Goal: Task Accomplishment & Management: Complete application form

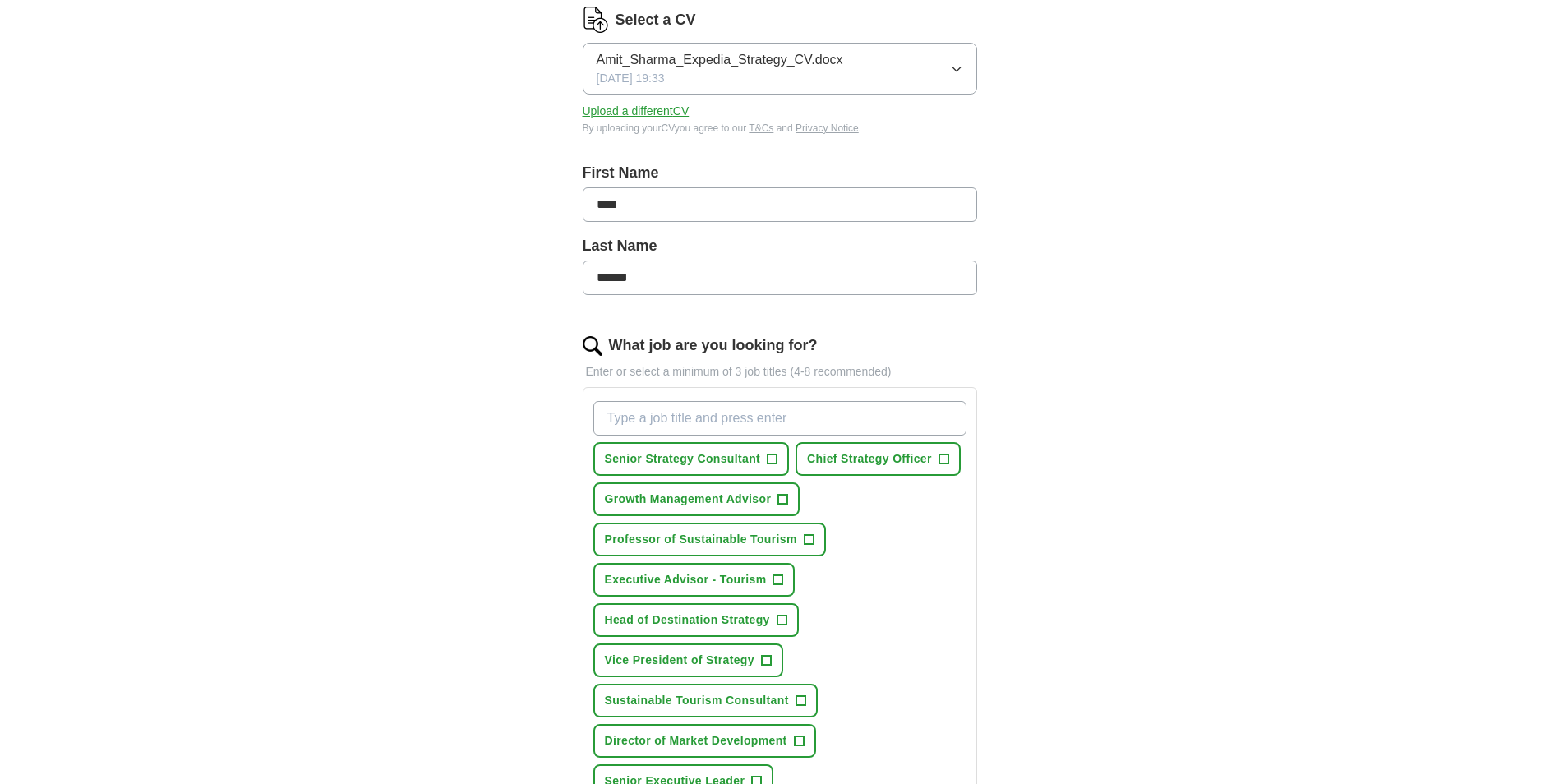
scroll to position [246, 0]
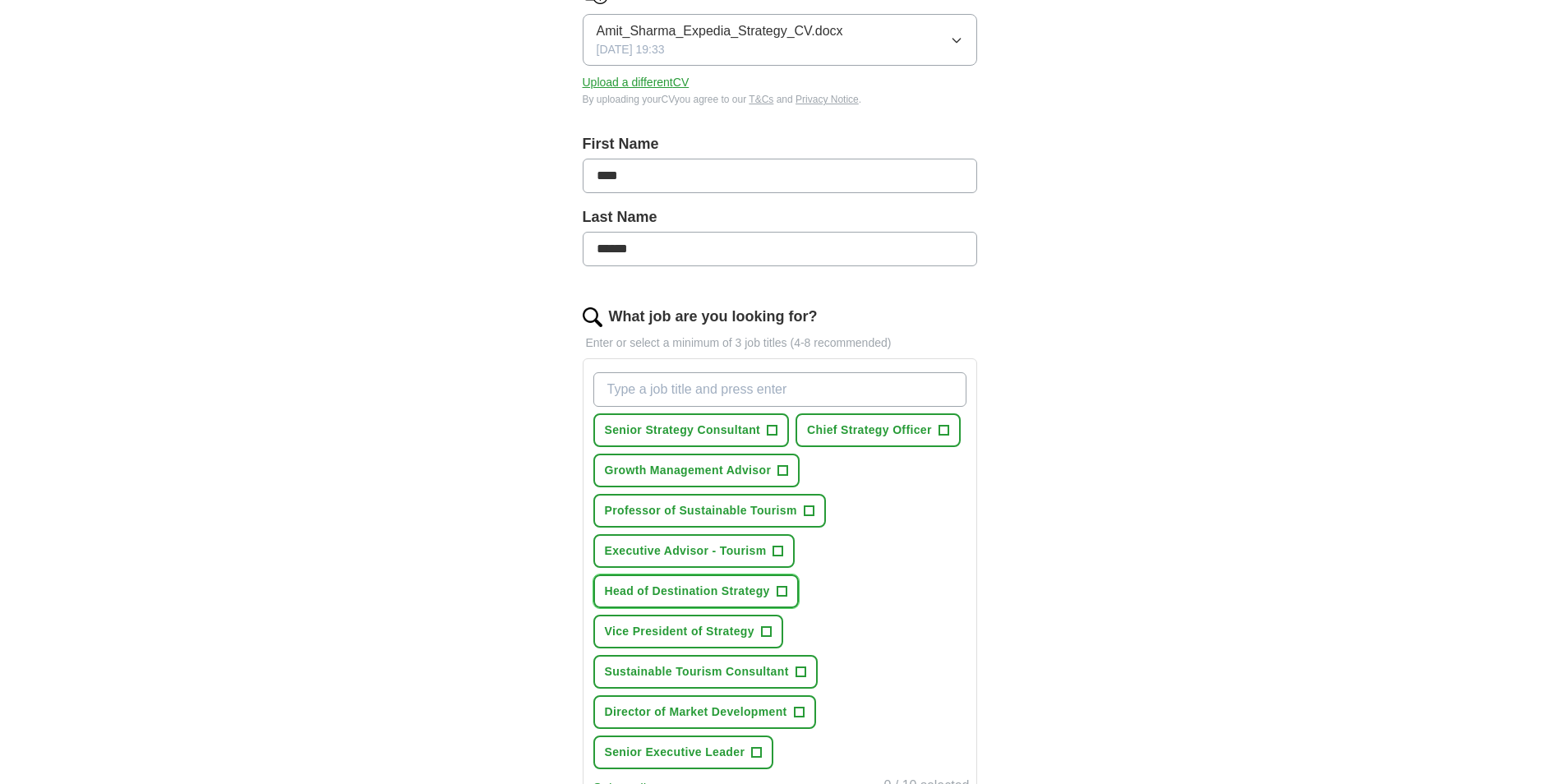
click at [782, 591] on span "+" at bounding box center [781, 592] width 10 height 14
click at [774, 550] on span "+" at bounding box center [778, 551] width 10 height 14
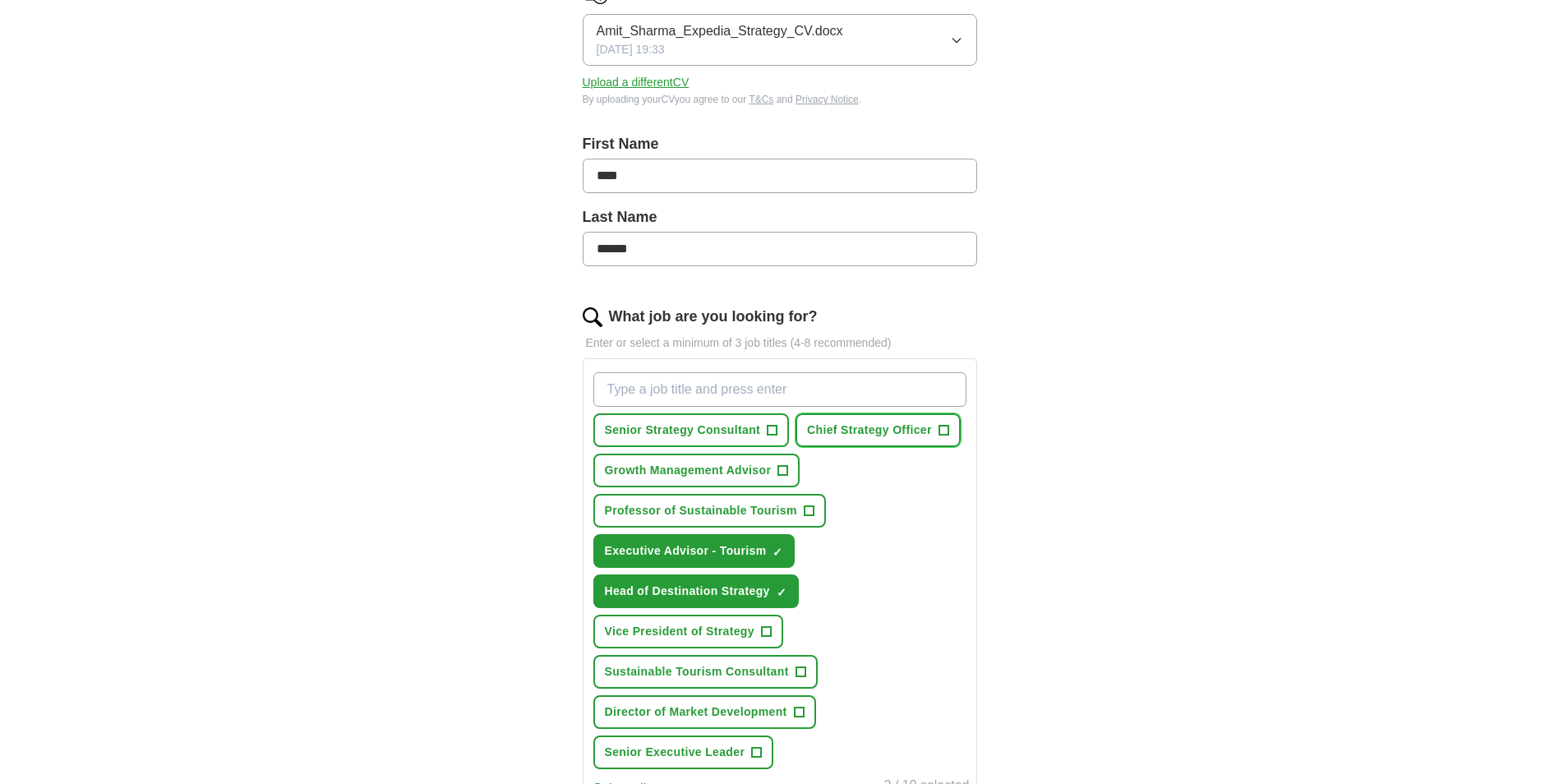
click at [917, 432] on span "Chief Strategy Officer" at bounding box center [868, 430] width 125 height 17
click at [740, 421] on button "Senior Strategy Consultant +" at bounding box center [691, 430] width 196 height 34
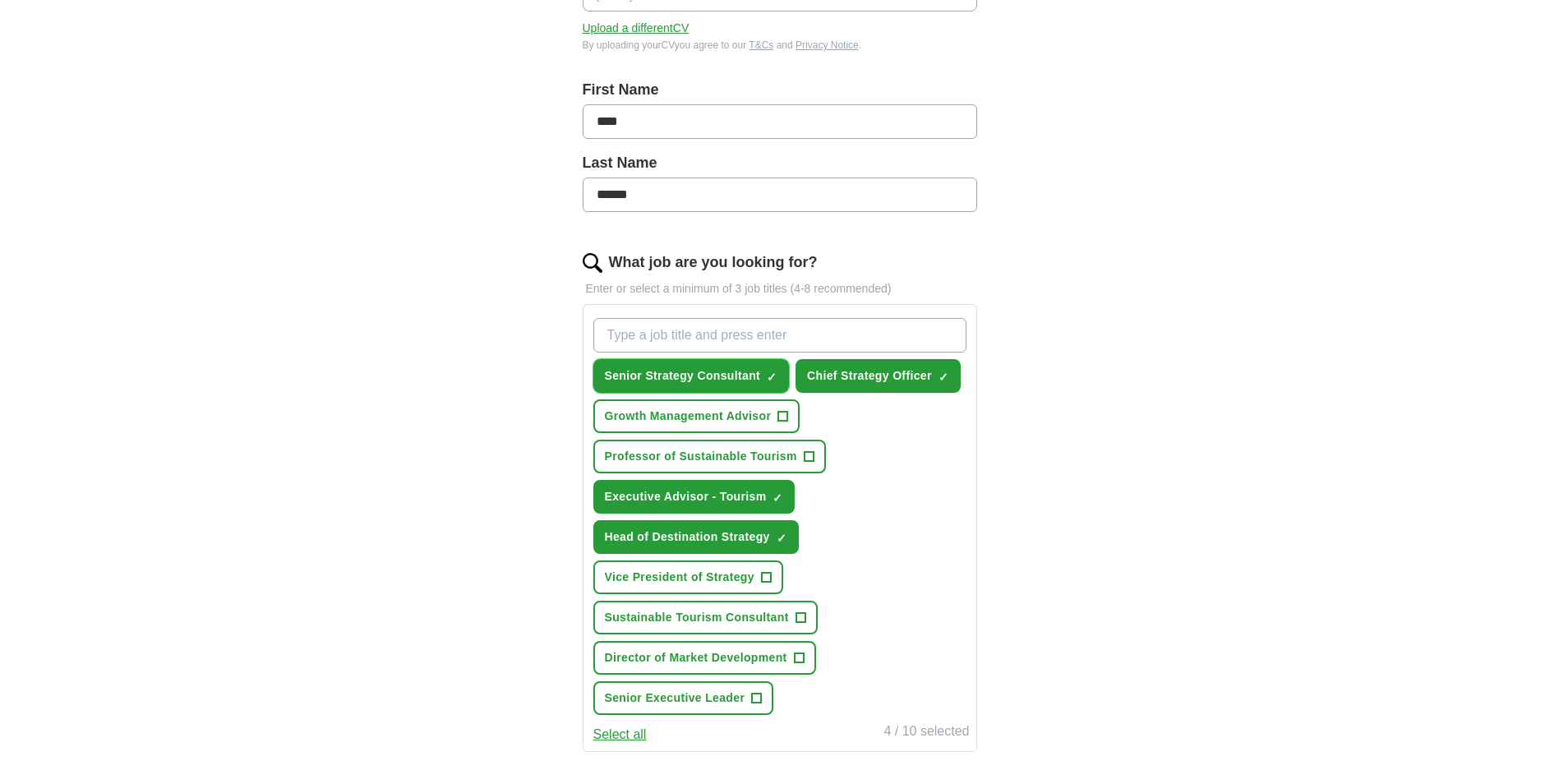
scroll to position [328, 0]
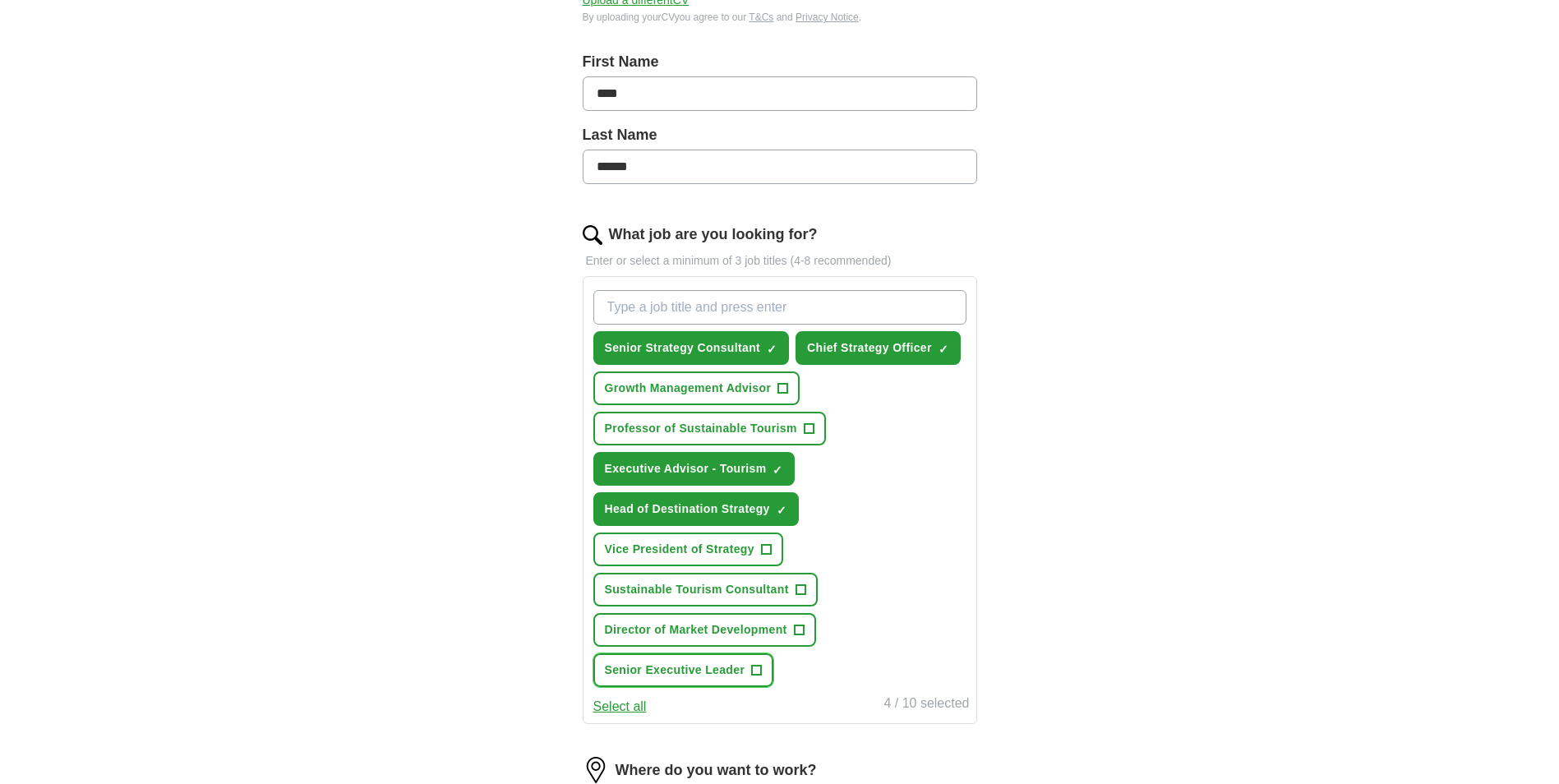
click at [716, 666] on span "Senior Executive Leader" at bounding box center [674, 670] width 140 height 17
click at [695, 396] on span "Growth Management Advisor" at bounding box center [688, 388] width 167 height 17
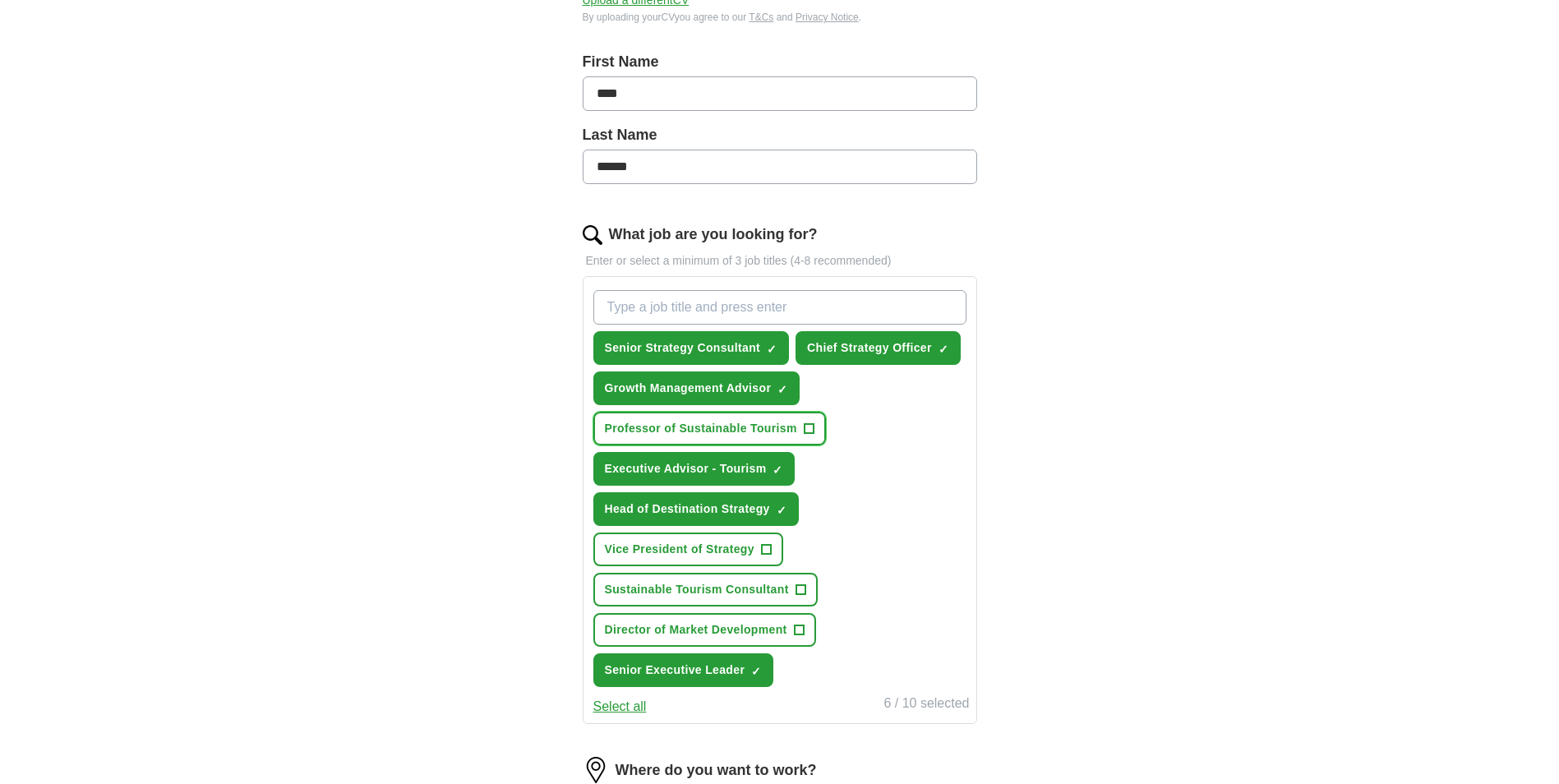
click at [731, 427] on span "Professor of Sustainable Tourism" at bounding box center [700, 429] width 192 height 17
click at [710, 553] on span "Vice President of Strategy" at bounding box center [679, 549] width 150 height 17
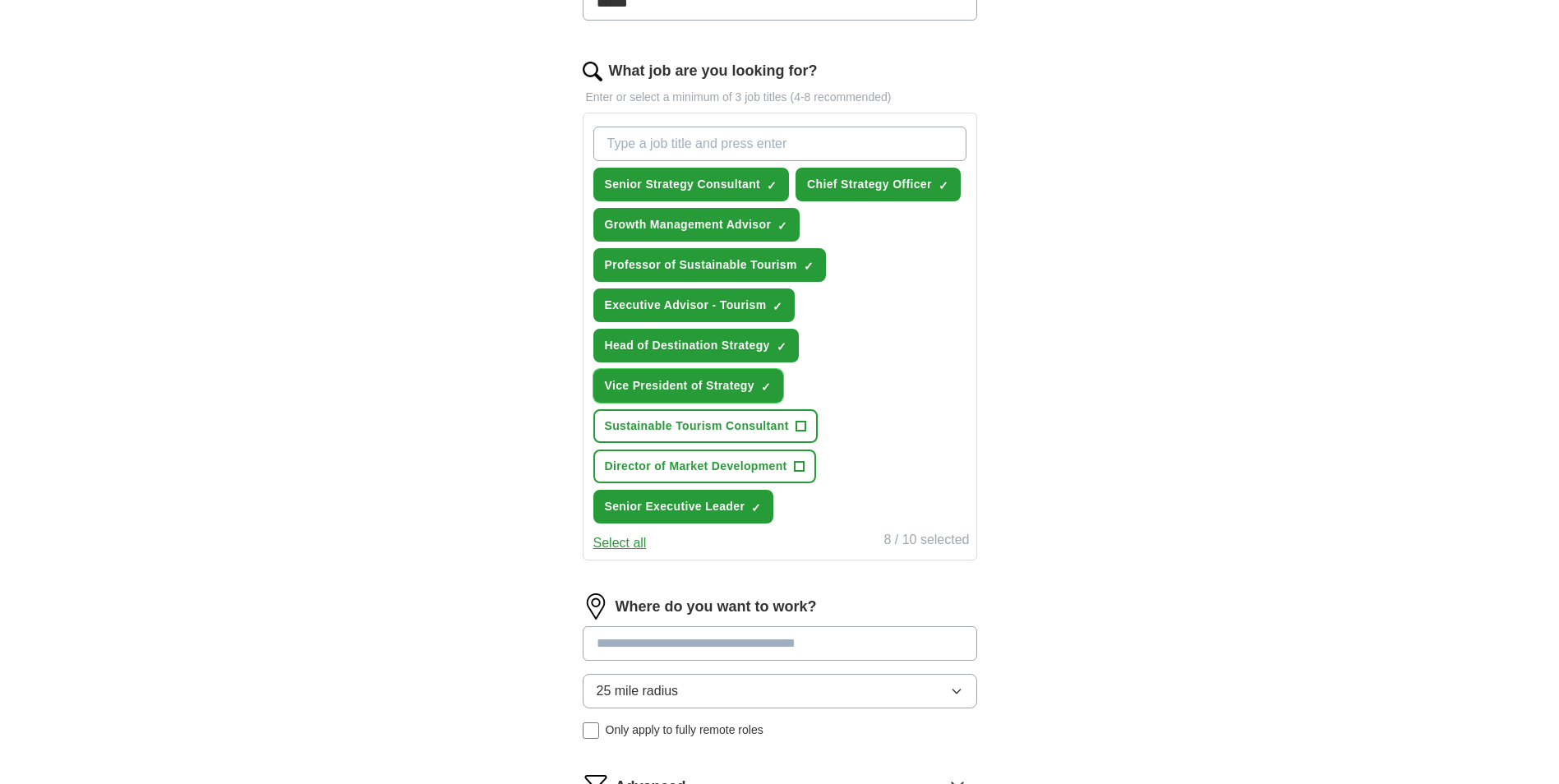
scroll to position [492, 0]
click at [724, 463] on span "Director of Market Development" at bounding box center [695, 465] width 183 height 17
click at [682, 644] on input at bounding box center [780, 642] width 394 height 35
type input "*"
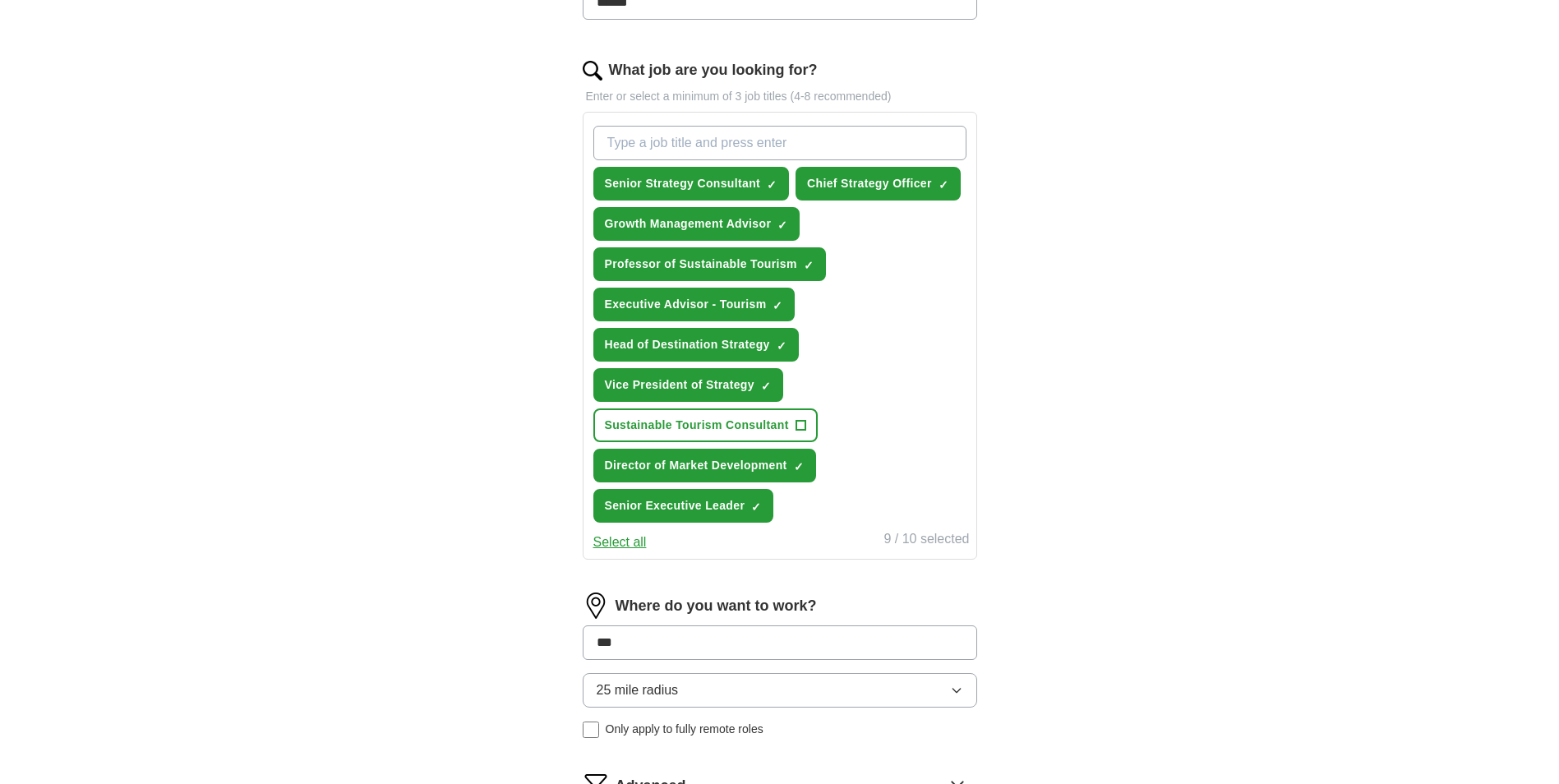
type input "**"
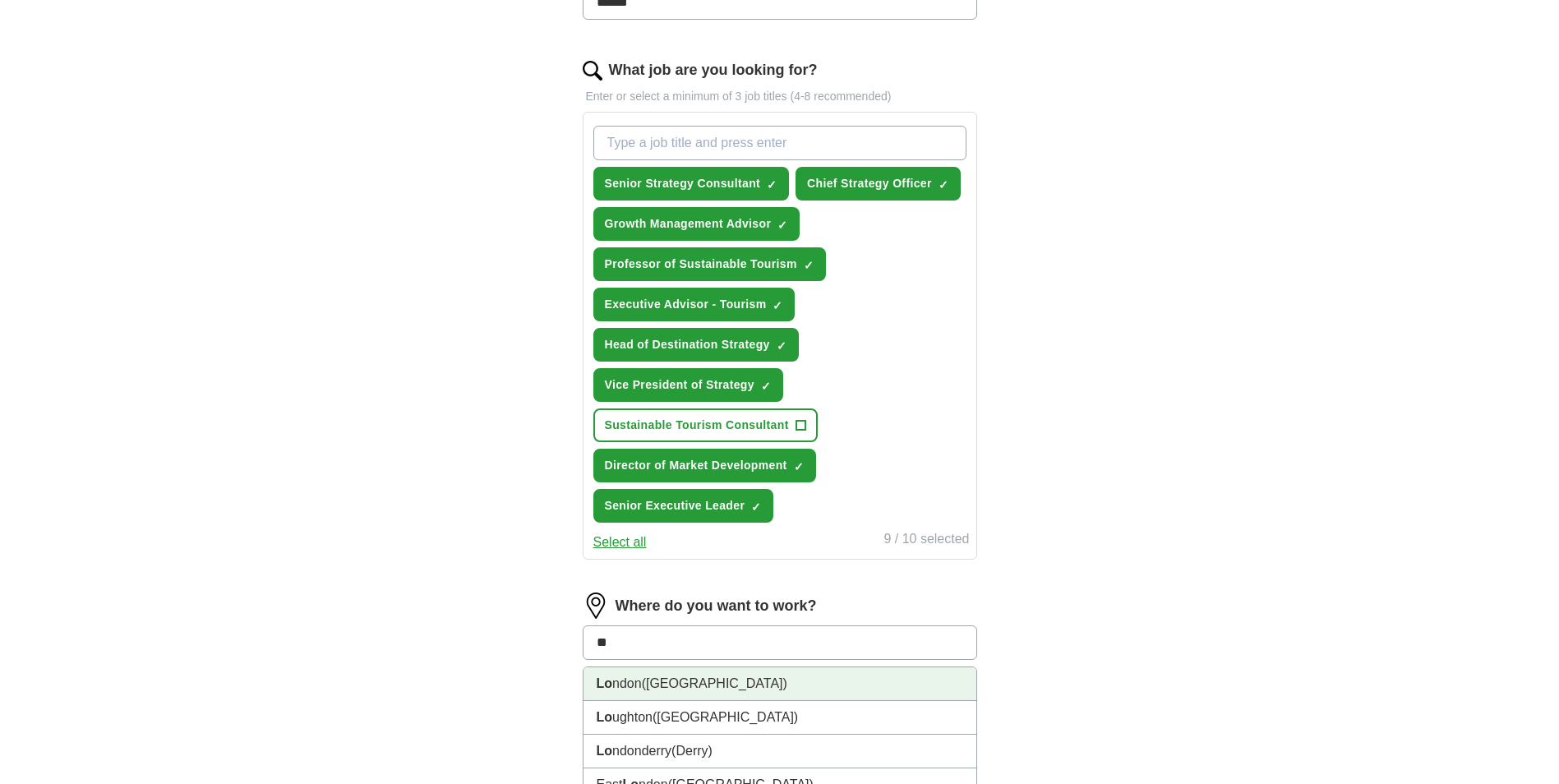
click at [652, 680] on span "(UK)" at bounding box center [714, 683] width 146 height 14
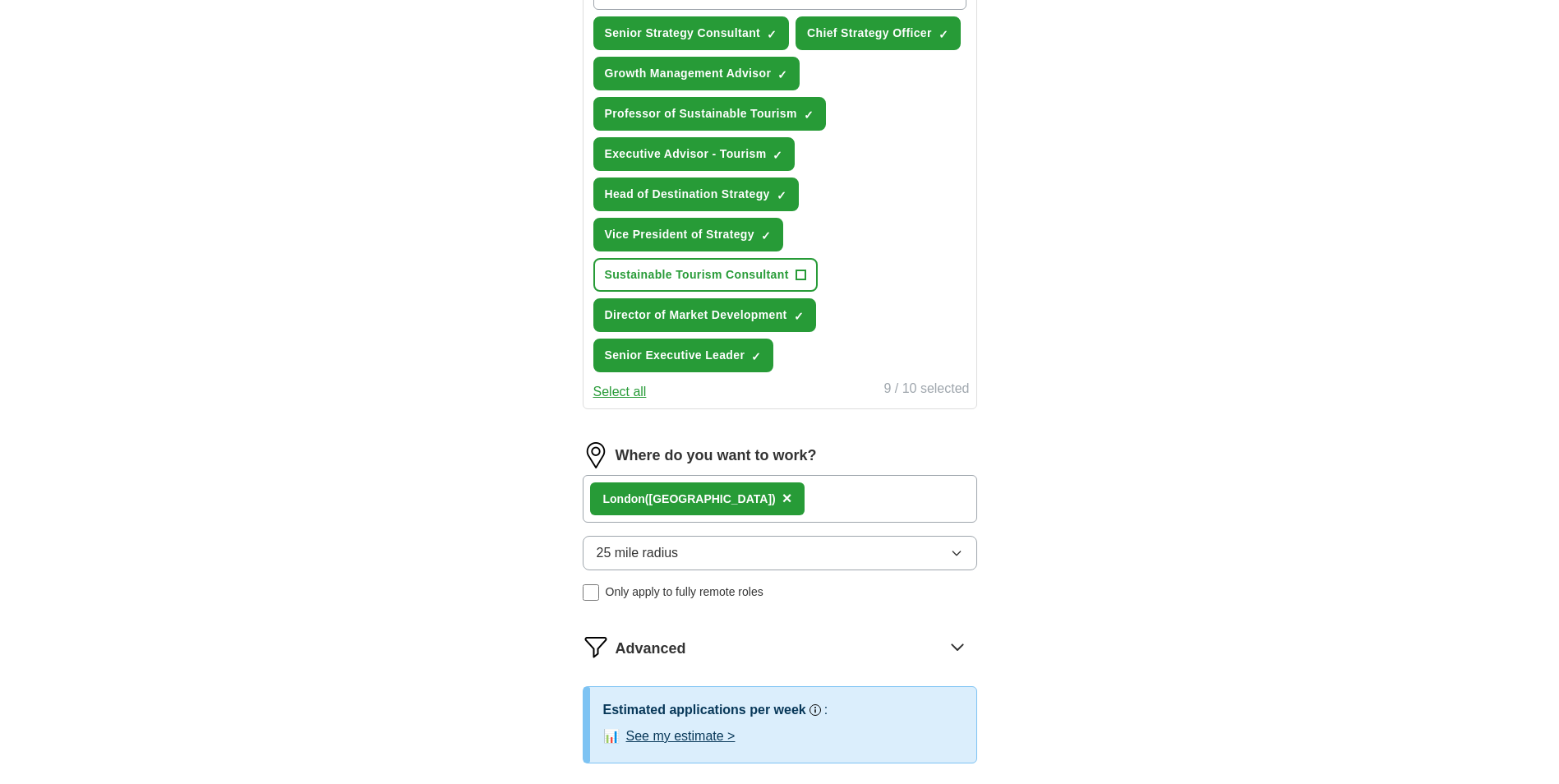
scroll to position [658, 0]
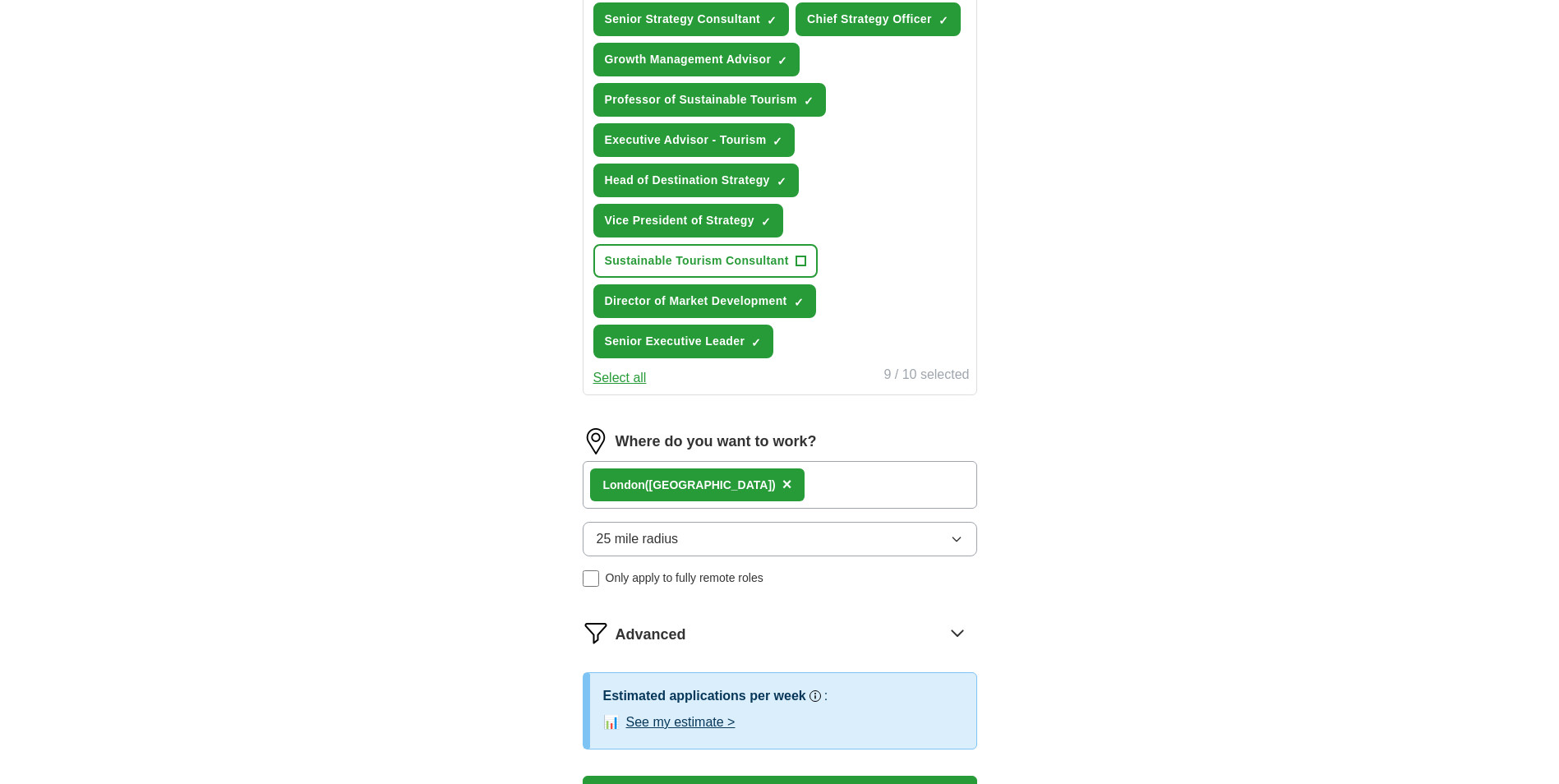
click at [950, 542] on icon "button" at bounding box center [956, 539] width 14 height 14
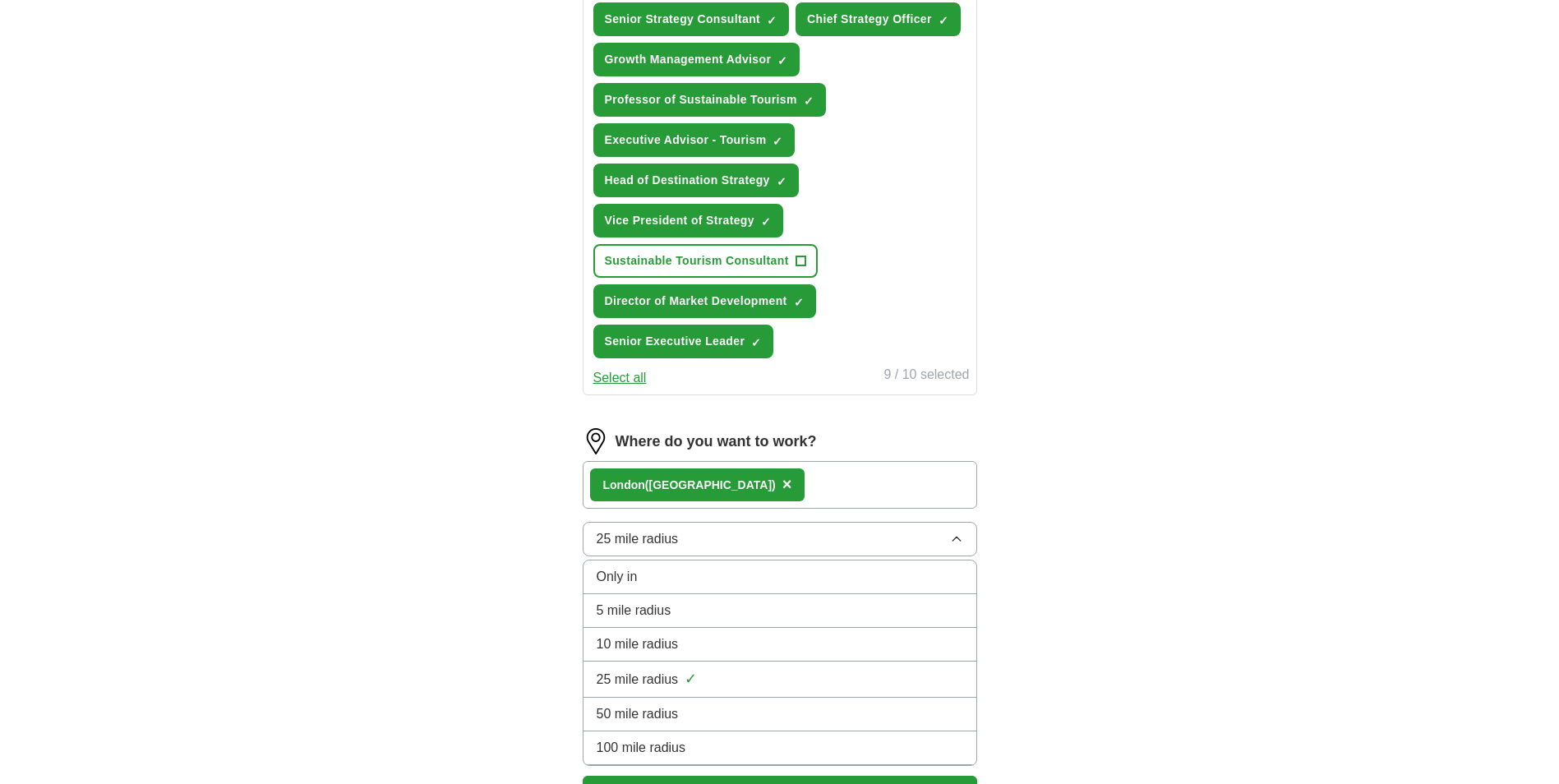
click at [705, 711] on div "50 mile radius" at bounding box center [780, 714] width 366 height 19
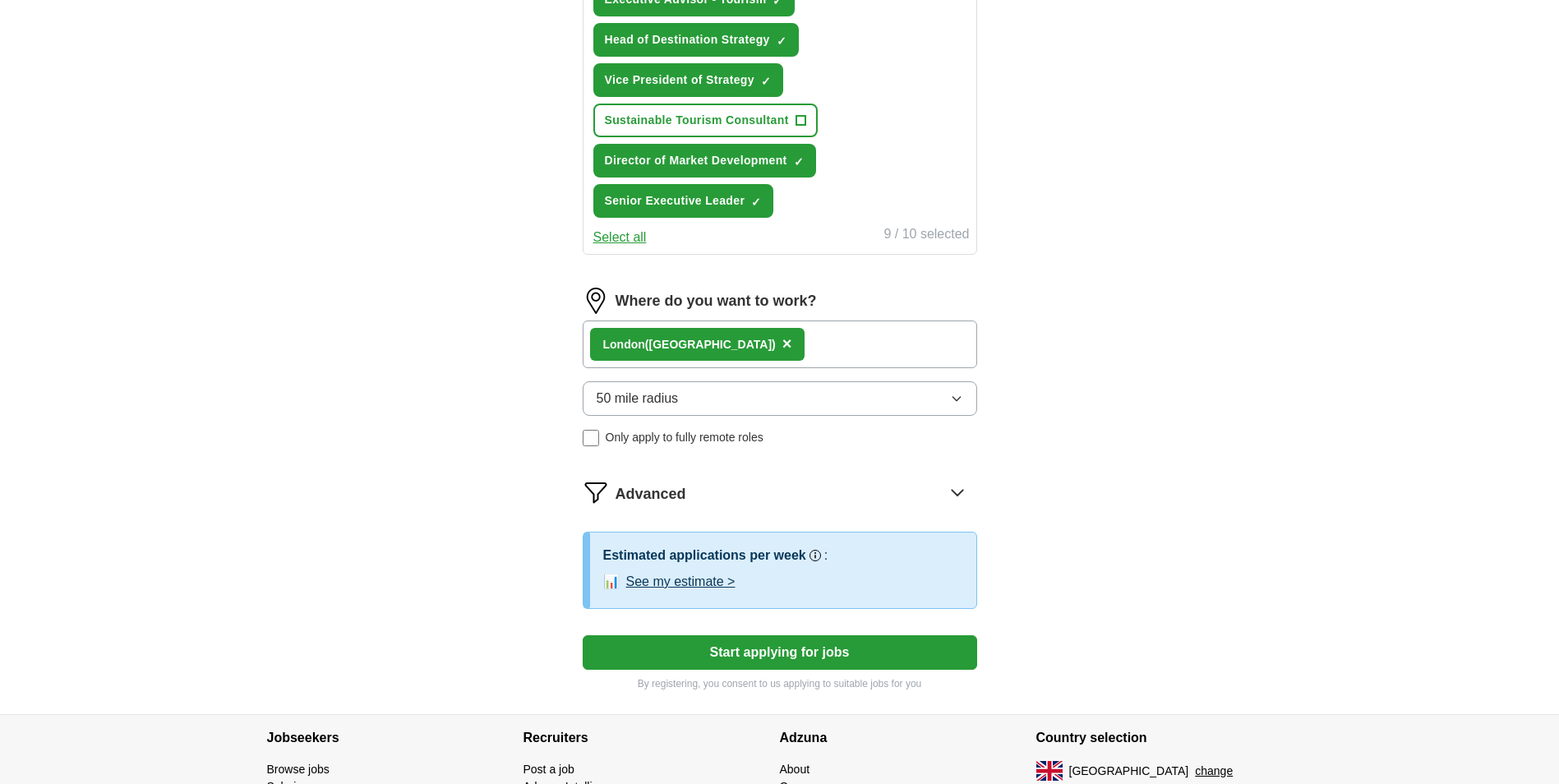
scroll to position [822, 0]
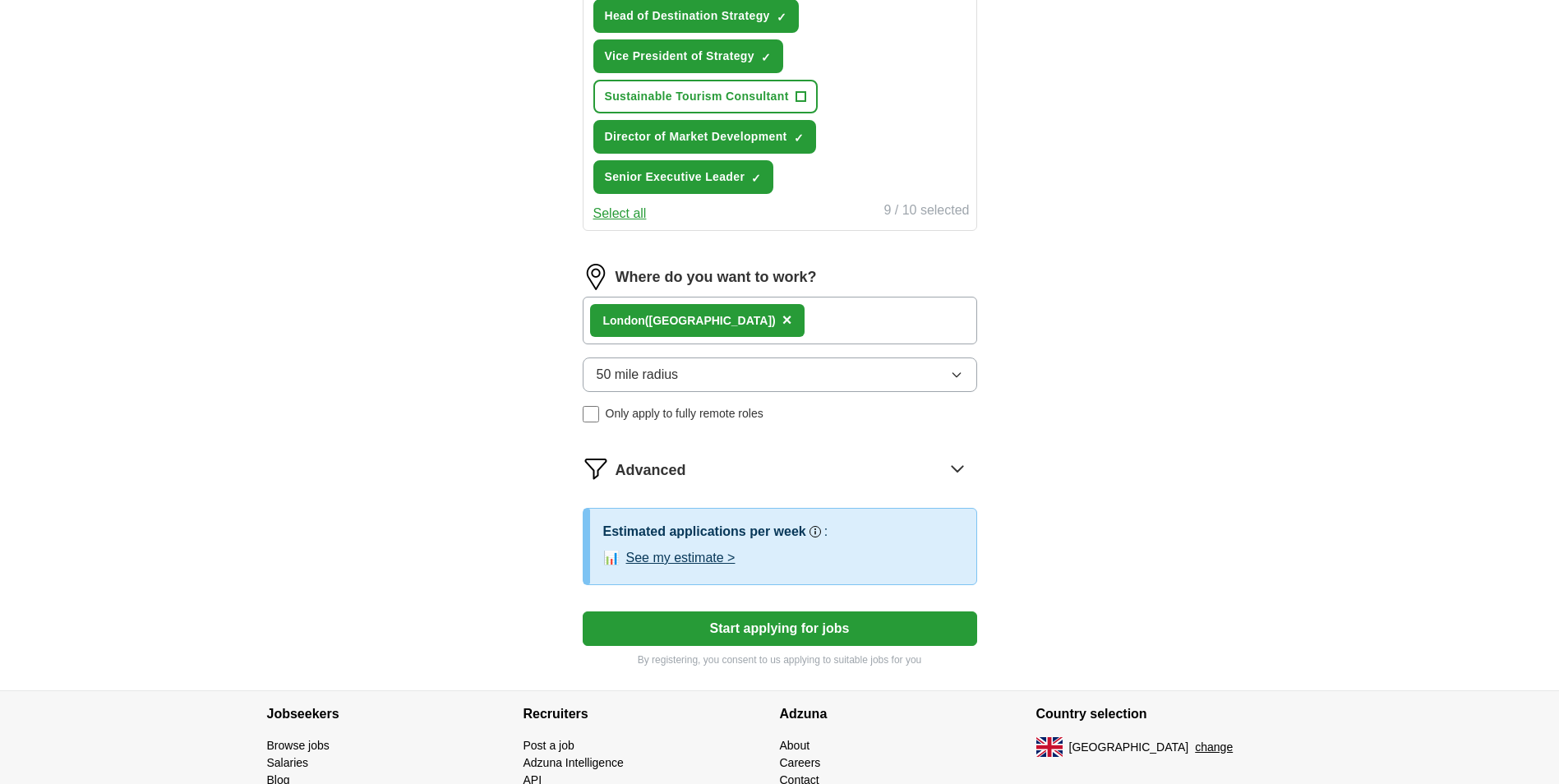
click at [955, 470] on icon at bounding box center [956, 468] width 11 height 6
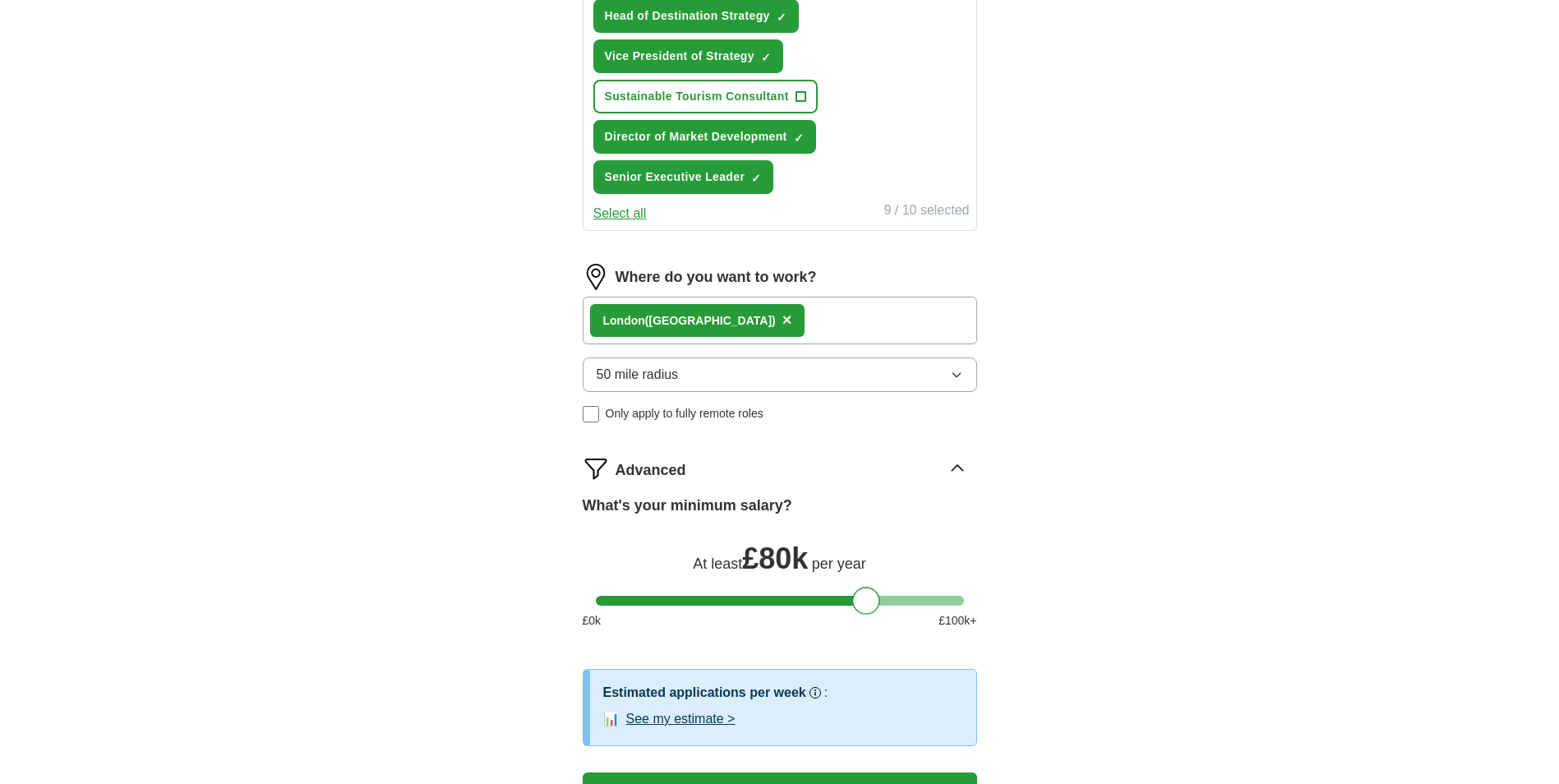
drag, startPoint x: 609, startPoint y: 602, endPoint x: 865, endPoint y: 602, distance: 256.0
click at [865, 602] on div at bounding box center [865, 600] width 28 height 28
click at [1162, 597] on div "ApplyIQ Let ApplyIQ do the hard work of searching and applying for jobs. Just t…" at bounding box center [780, 40] width 1052 height 1622
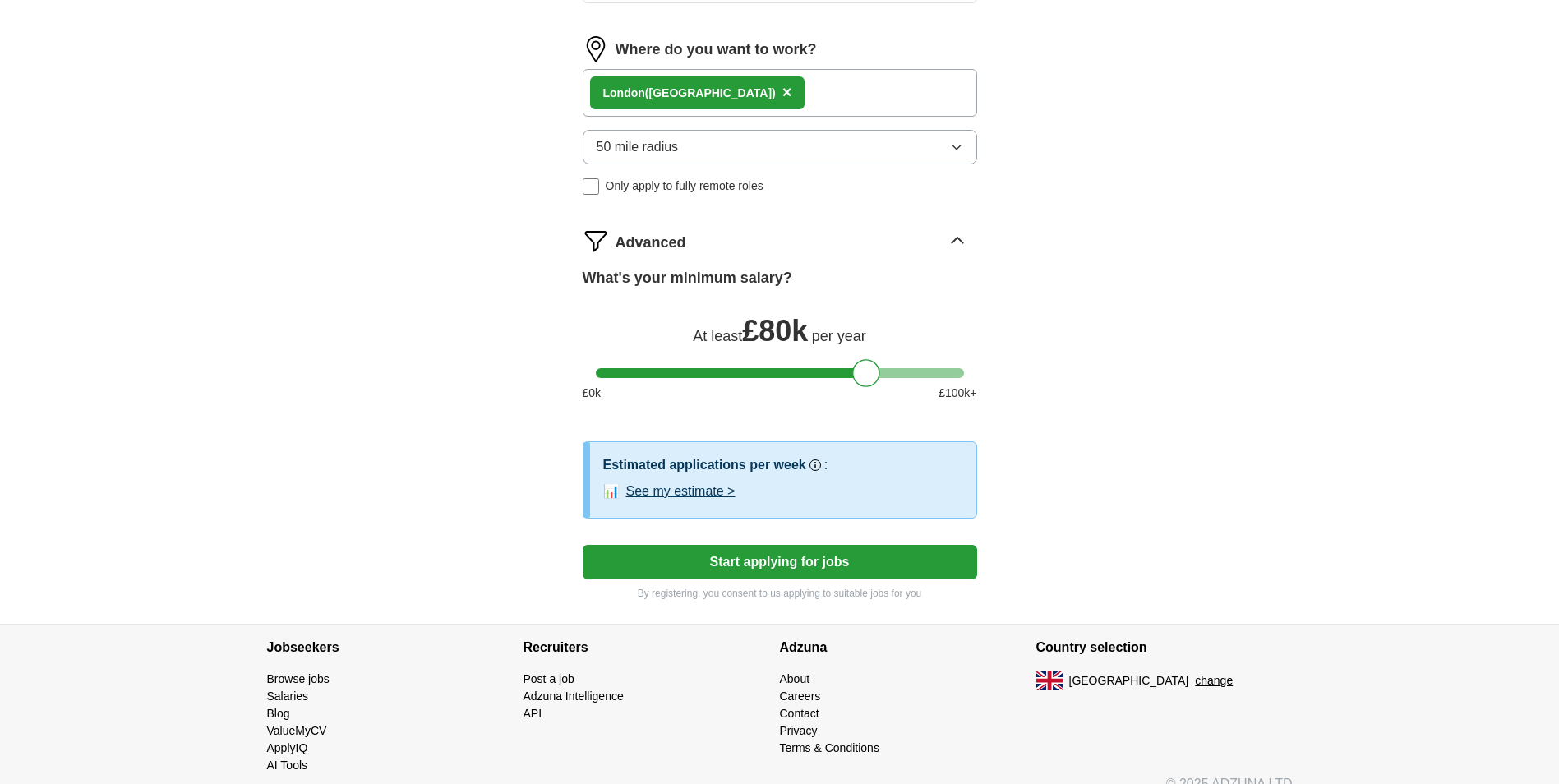
scroll to position [1068, 0]
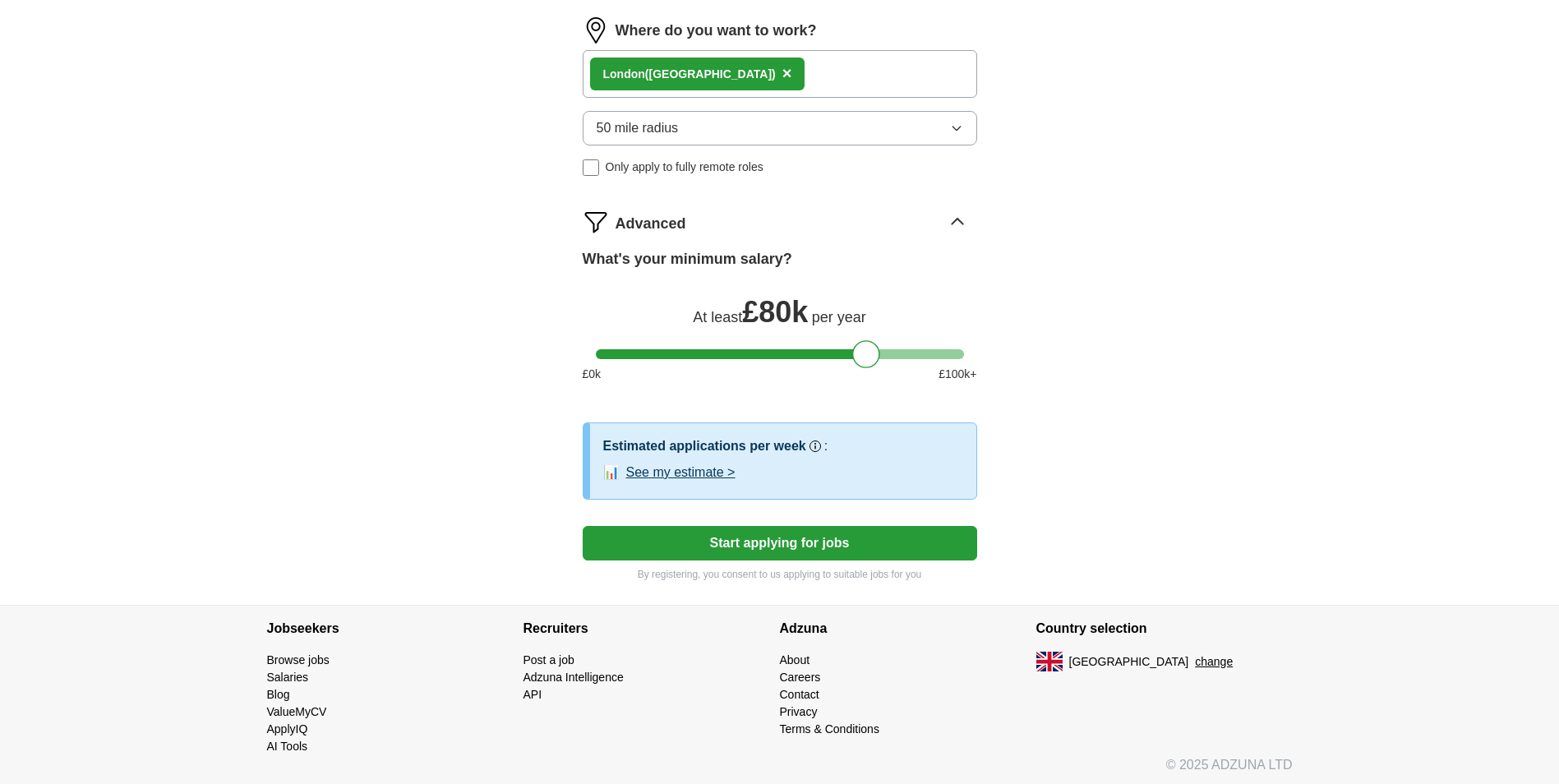
click at [778, 538] on button "Start applying for jobs" at bounding box center [780, 543] width 394 height 35
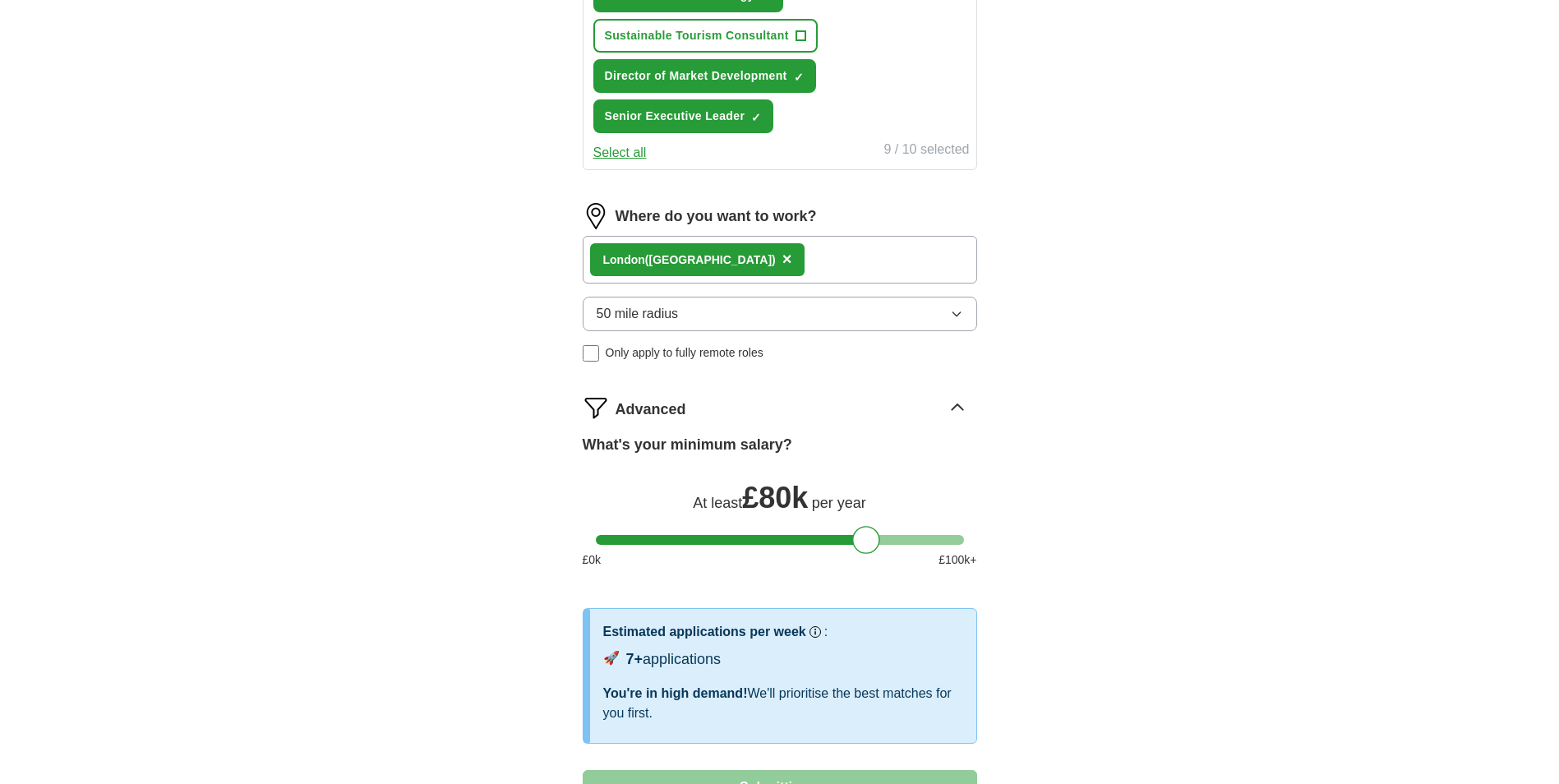
select select "**"
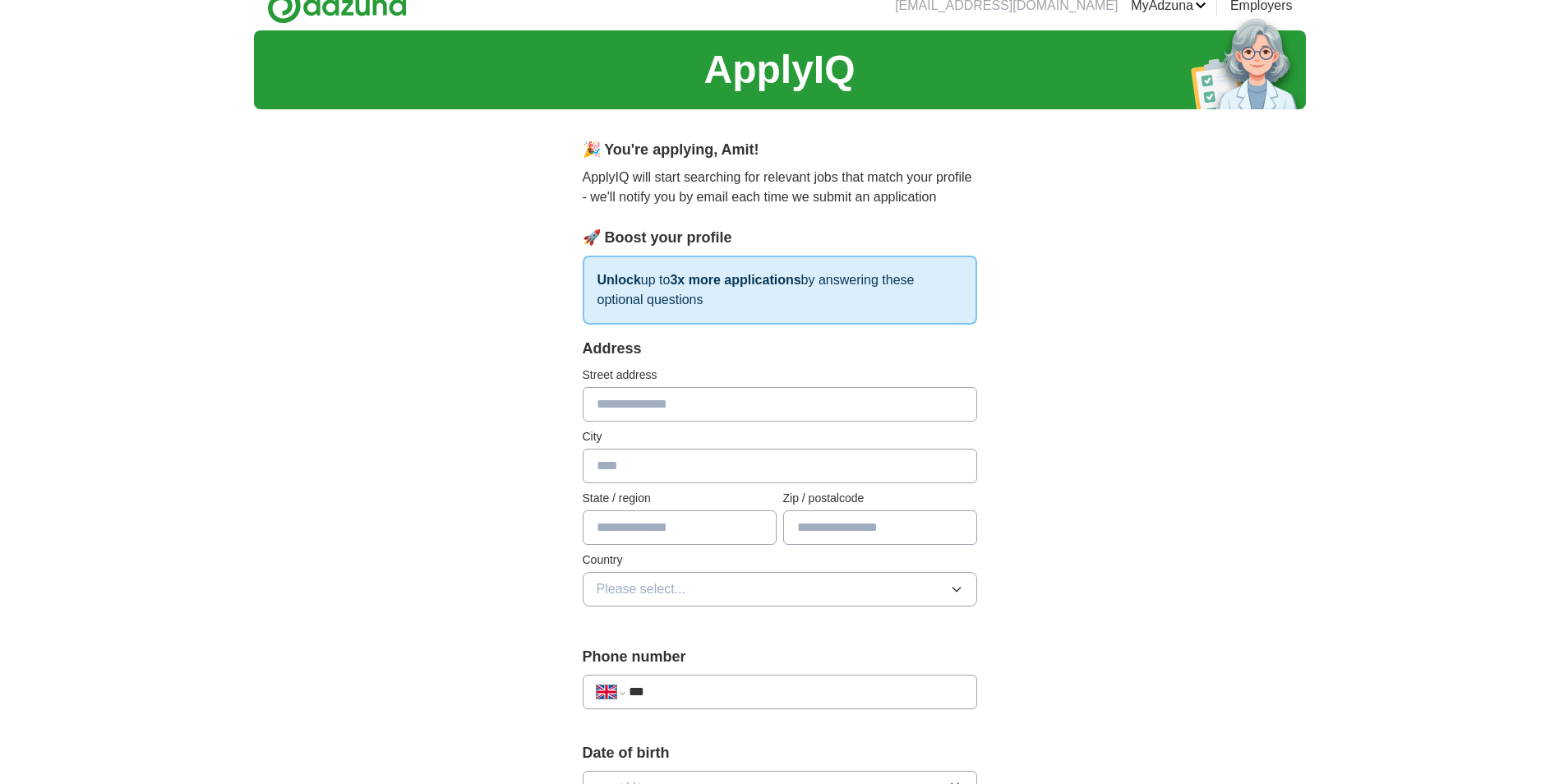
scroll to position [0, 0]
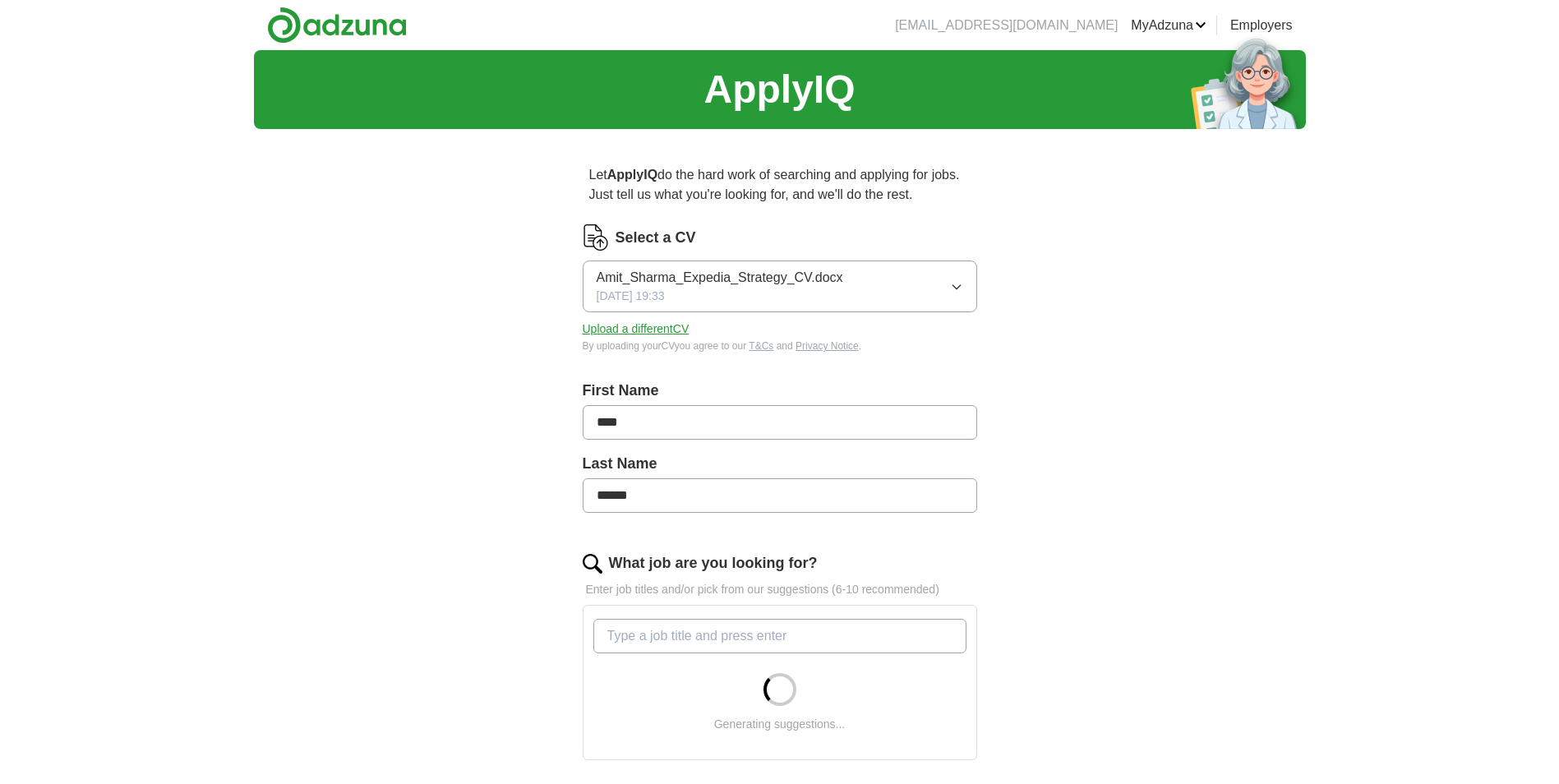
click at [666, 327] on button "Upload a different CV" at bounding box center [636, 329] width 107 height 17
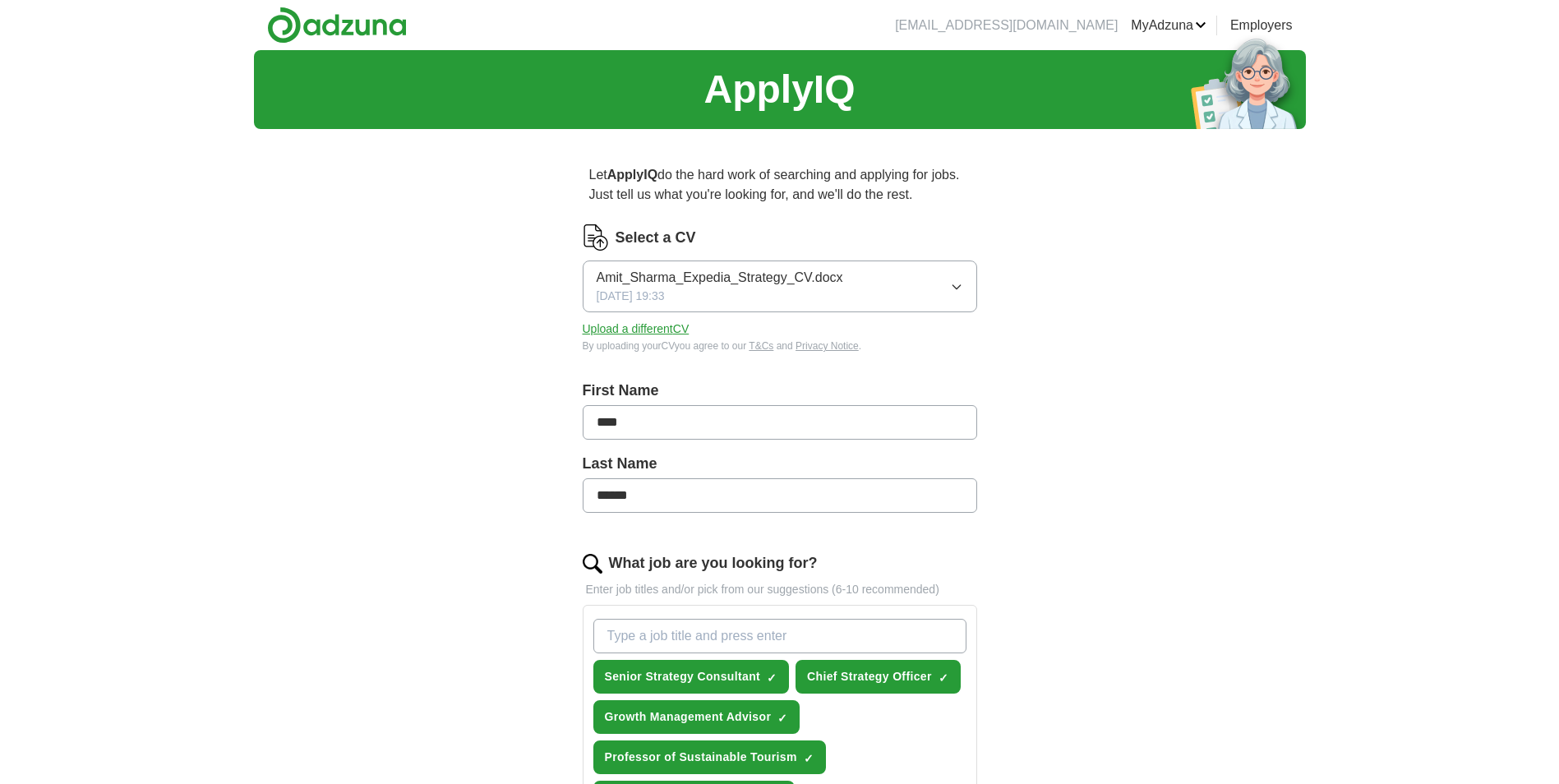
click at [1097, 468] on div "ApplyIQ Let ApplyIQ do the hard work of searching and applying for jobs. Just t…" at bounding box center [780, 792] width 1052 height 1484
click at [1200, 24] on link "MyAdzuna" at bounding box center [1169, 25] width 75 height 19
click at [1116, 578] on div "ApplyIQ Let ApplyIQ do the hard work of searching and applying for jobs. Just t…" at bounding box center [780, 792] width 1052 height 1484
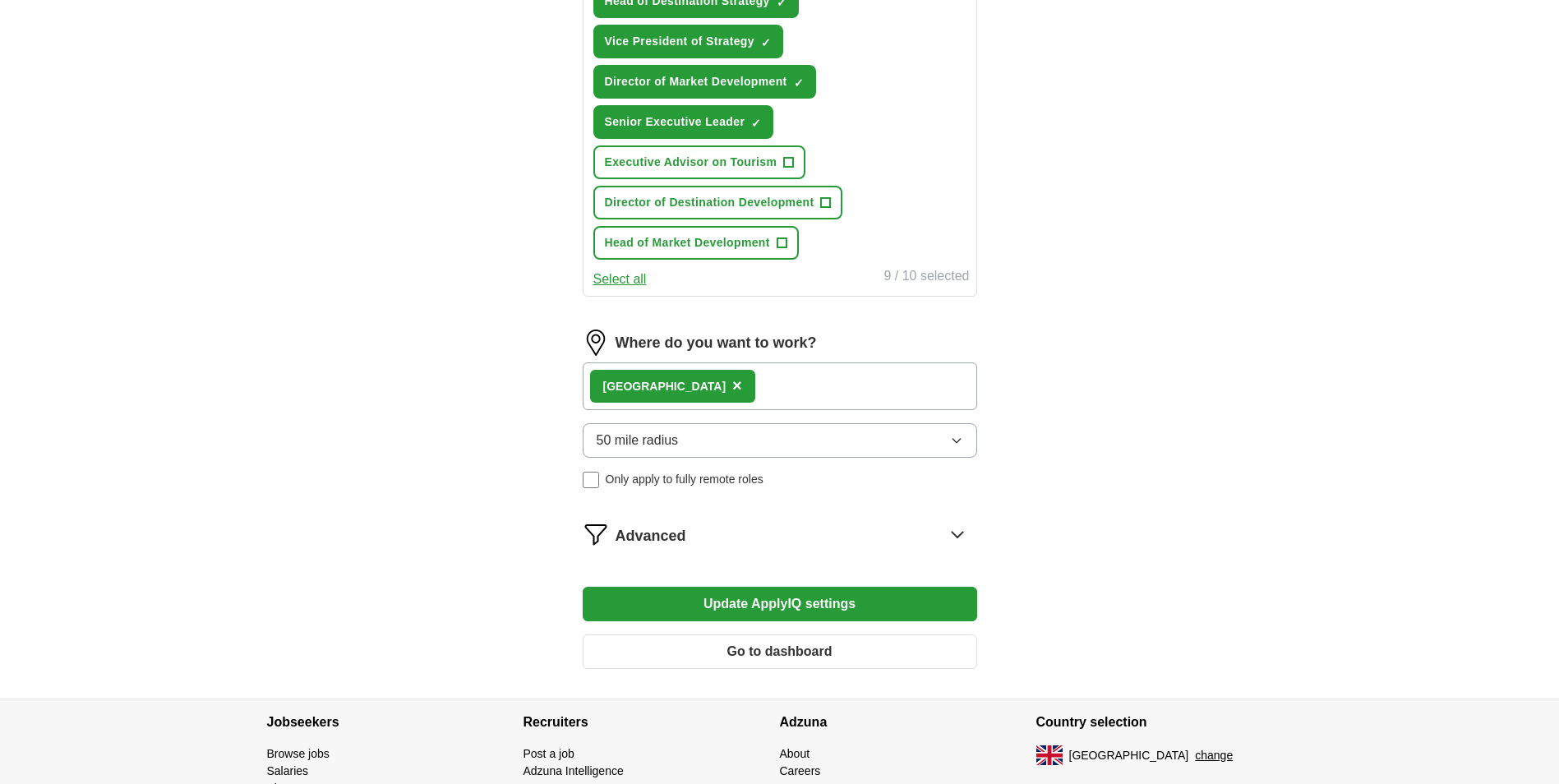
scroll to position [934, 0]
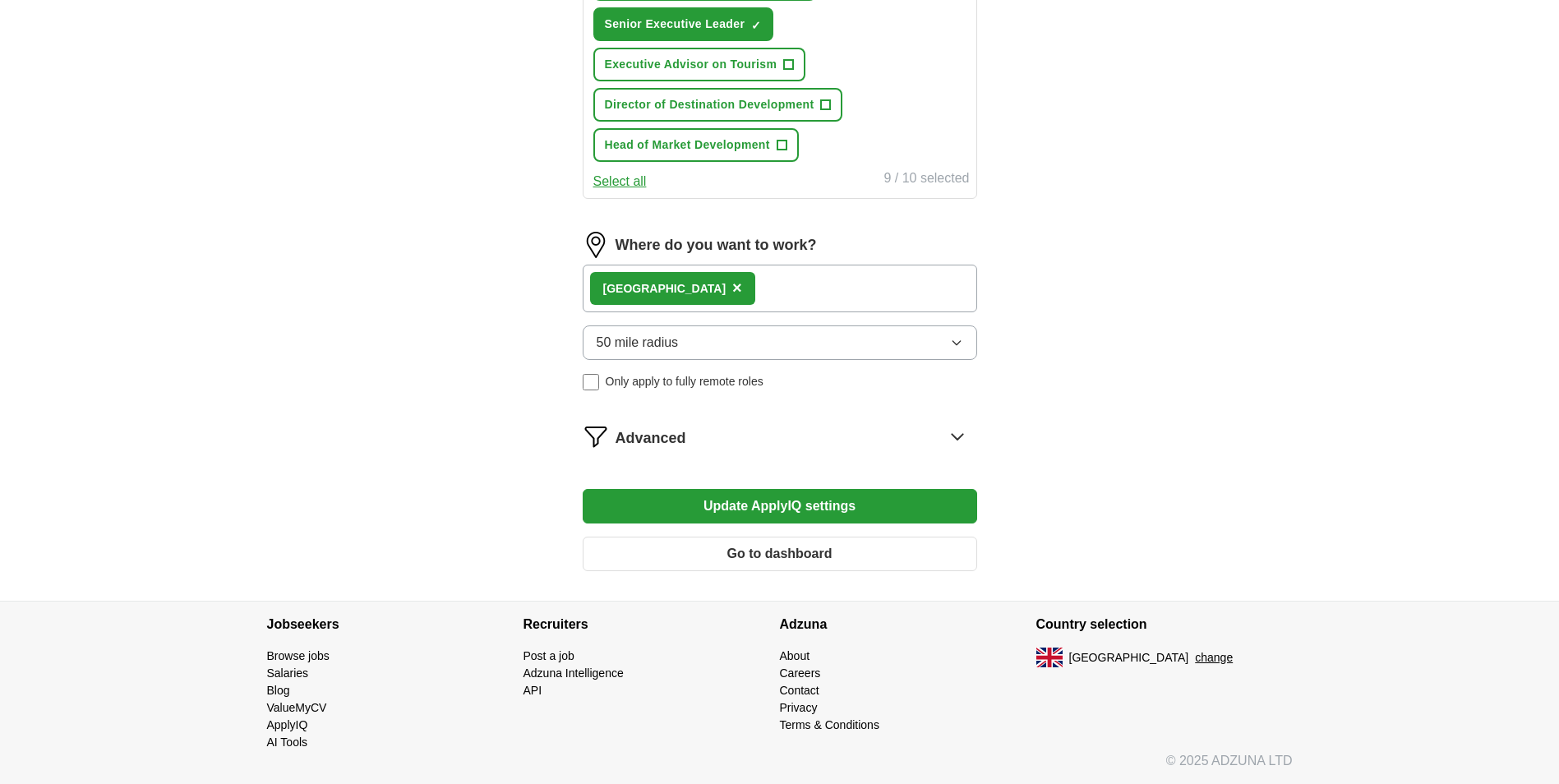
click at [812, 501] on button "Update ApplyIQ settings" at bounding box center [780, 506] width 394 height 35
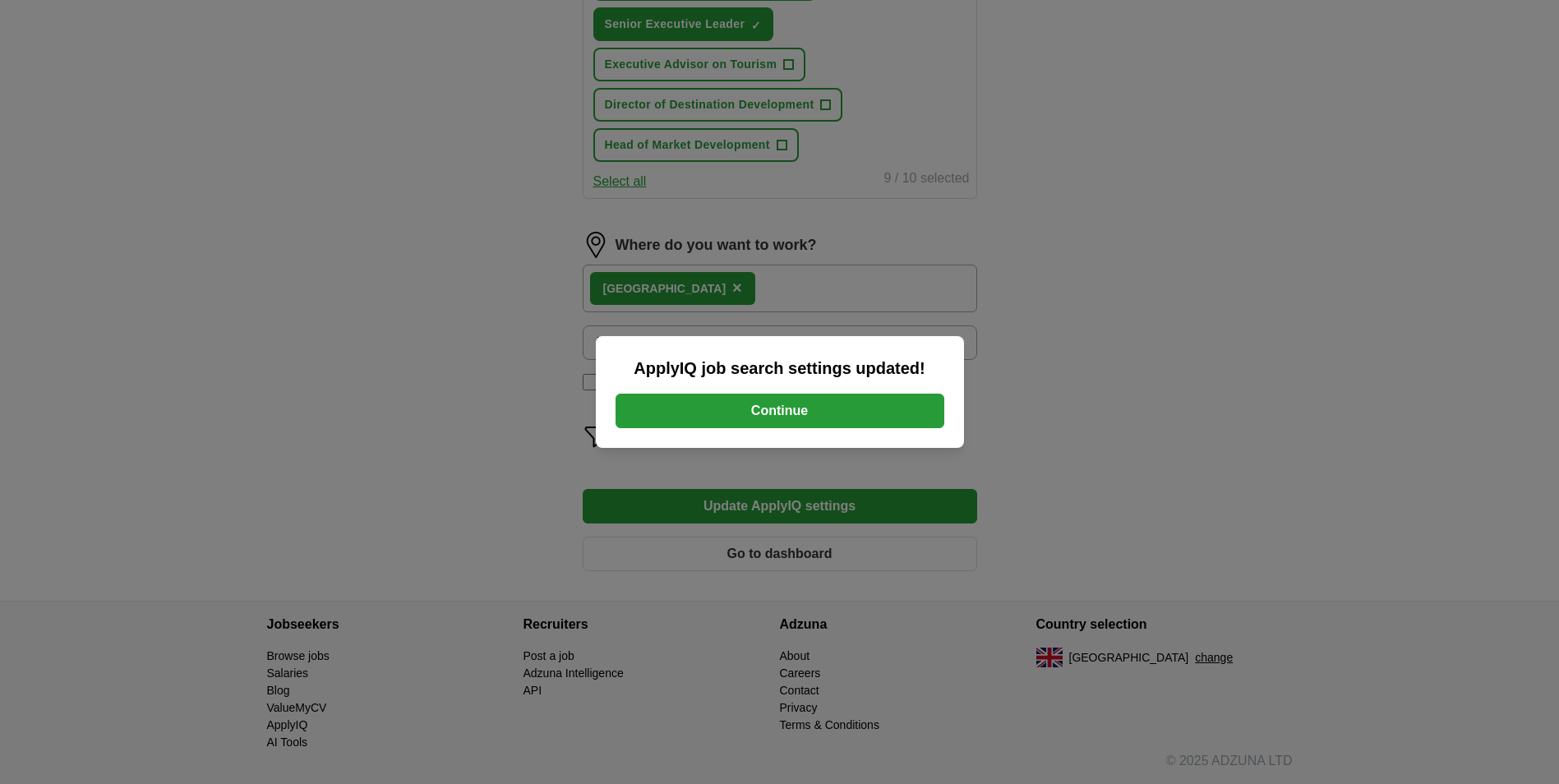
click at [861, 415] on button "Continue" at bounding box center [780, 410] width 328 height 35
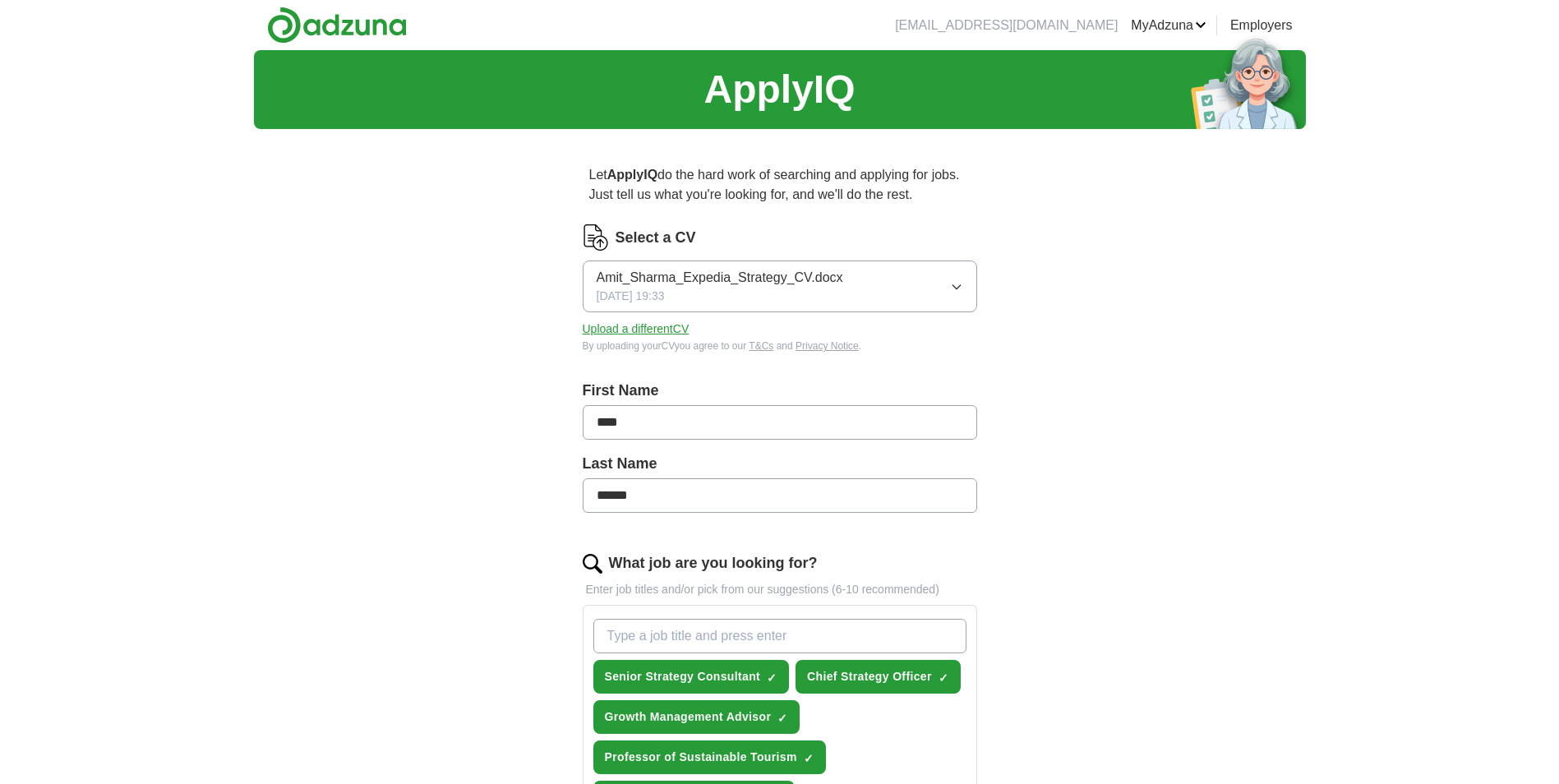
click at [957, 284] on icon "button" at bounding box center [956, 287] width 14 height 14
click at [740, 379] on span "Amit_Sharma_Strategy_CV.docx" at bounding box center [693, 386] width 191 height 19
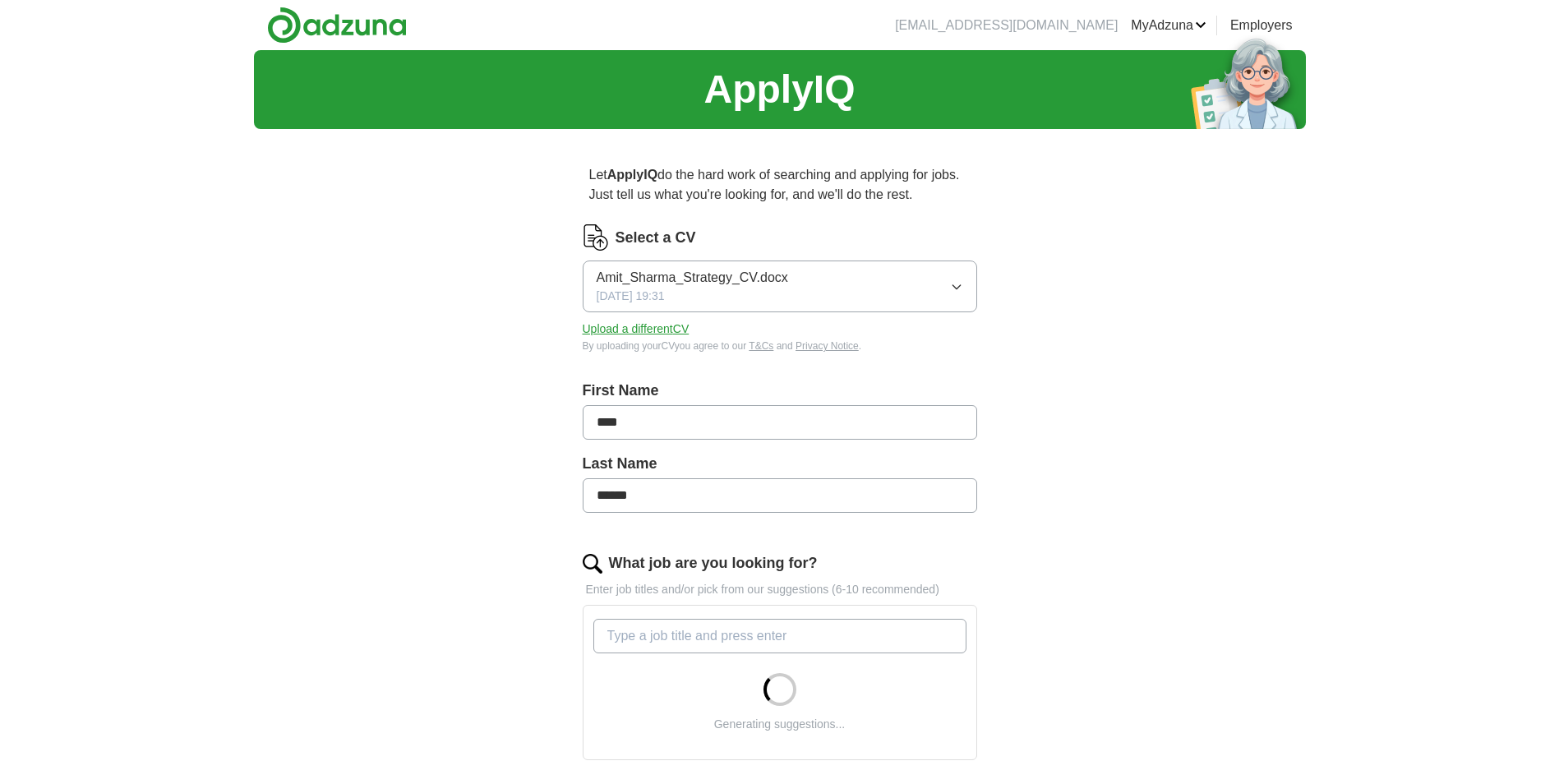
click at [660, 290] on span "25/09/2025, 19:31" at bounding box center [631, 296] width 69 height 17
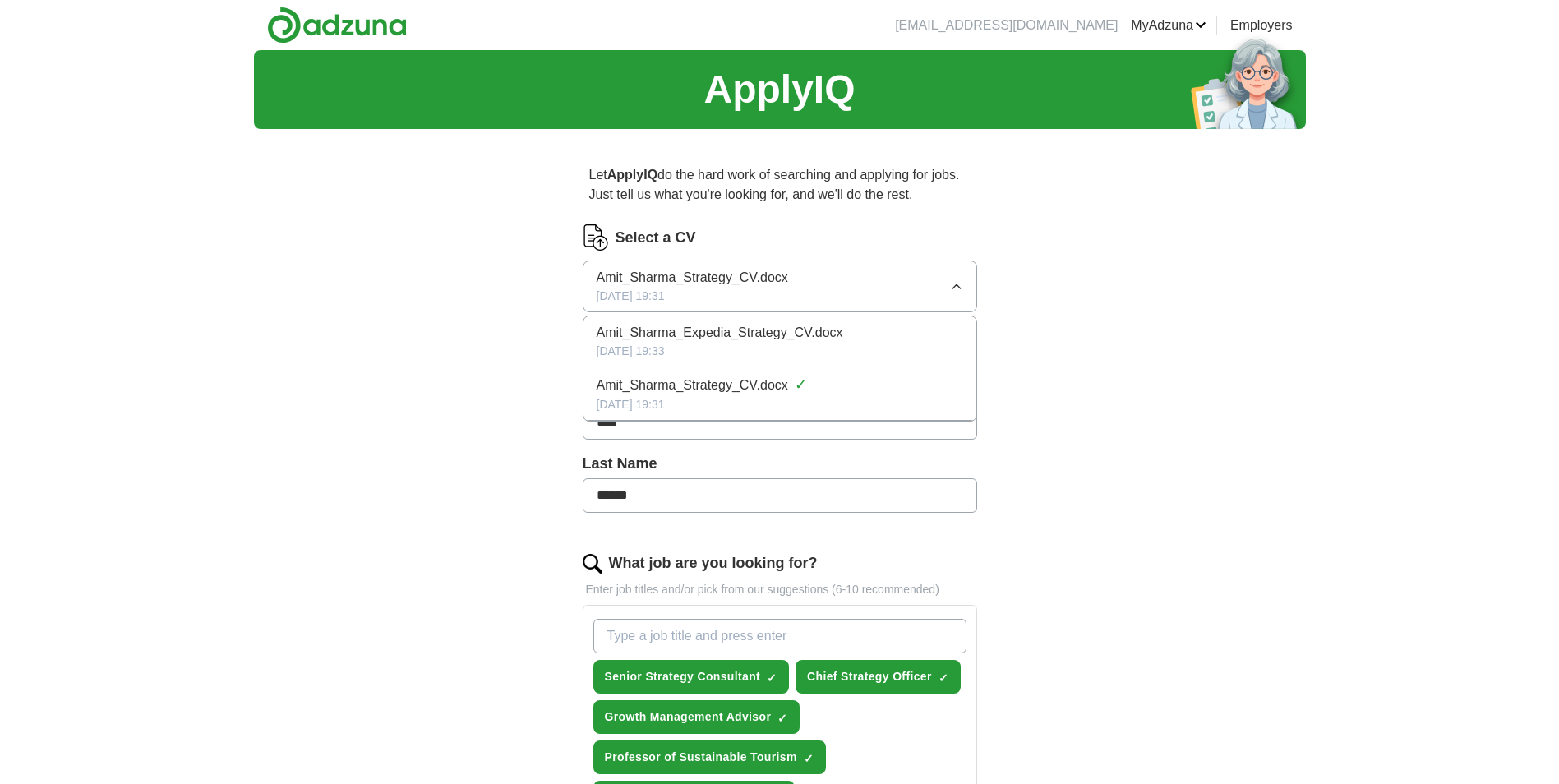
click at [674, 396] on div "25/09/2025, 19:31" at bounding box center [780, 405] width 366 height 17
click at [1063, 352] on div "ApplyIQ Let ApplyIQ do the hard work of searching and applying for jobs. Just t…" at bounding box center [780, 792] width 1052 height 1484
click at [1263, 22] on link "Employers" at bounding box center [1261, 25] width 63 height 19
click at [0, 0] on link "ApplyIQ" at bounding box center [0, 0] width 0 height 0
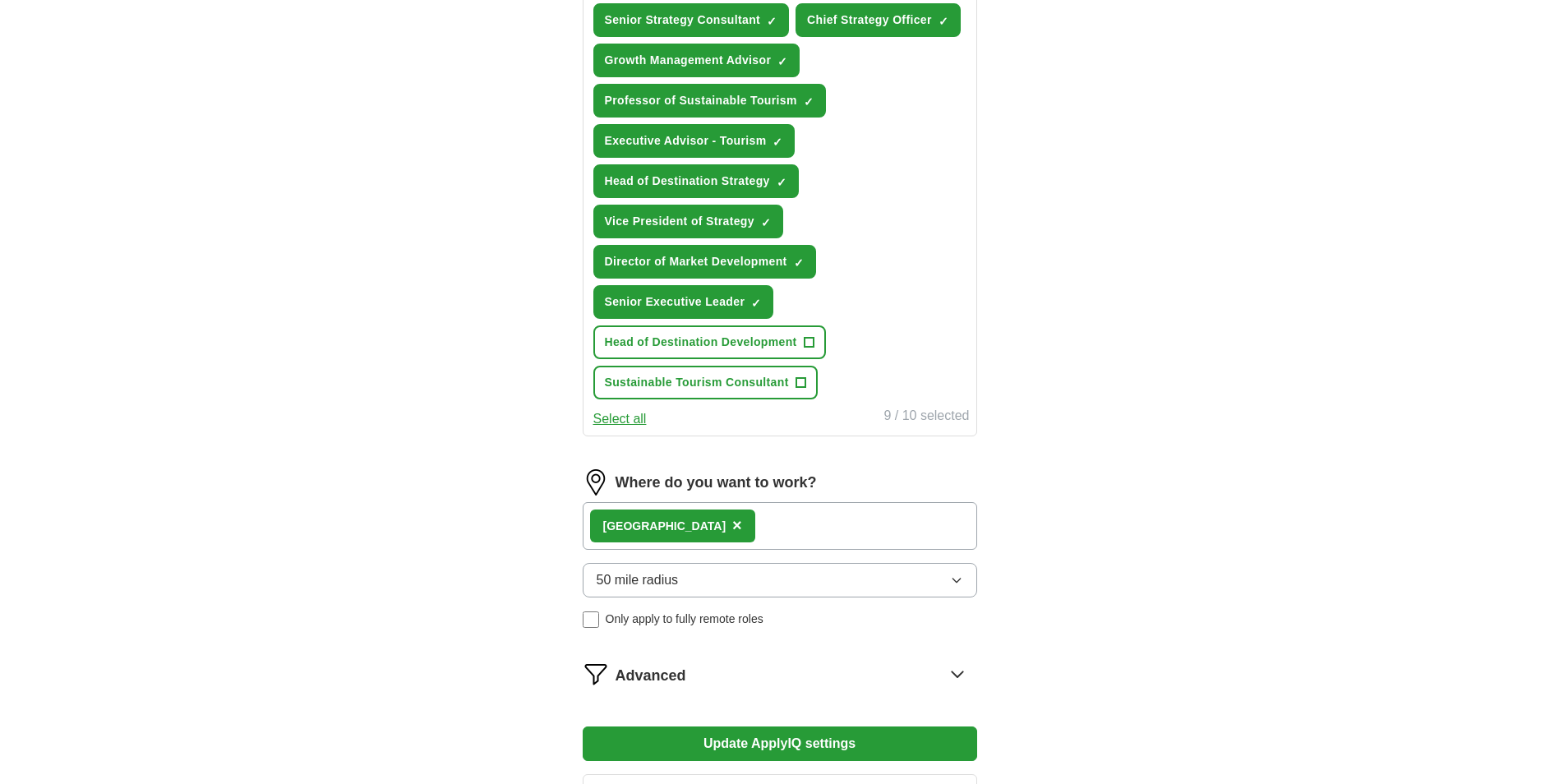
scroll to position [658, 0]
click at [0, 0] on span "×" at bounding box center [0, 0] width 0 height 0
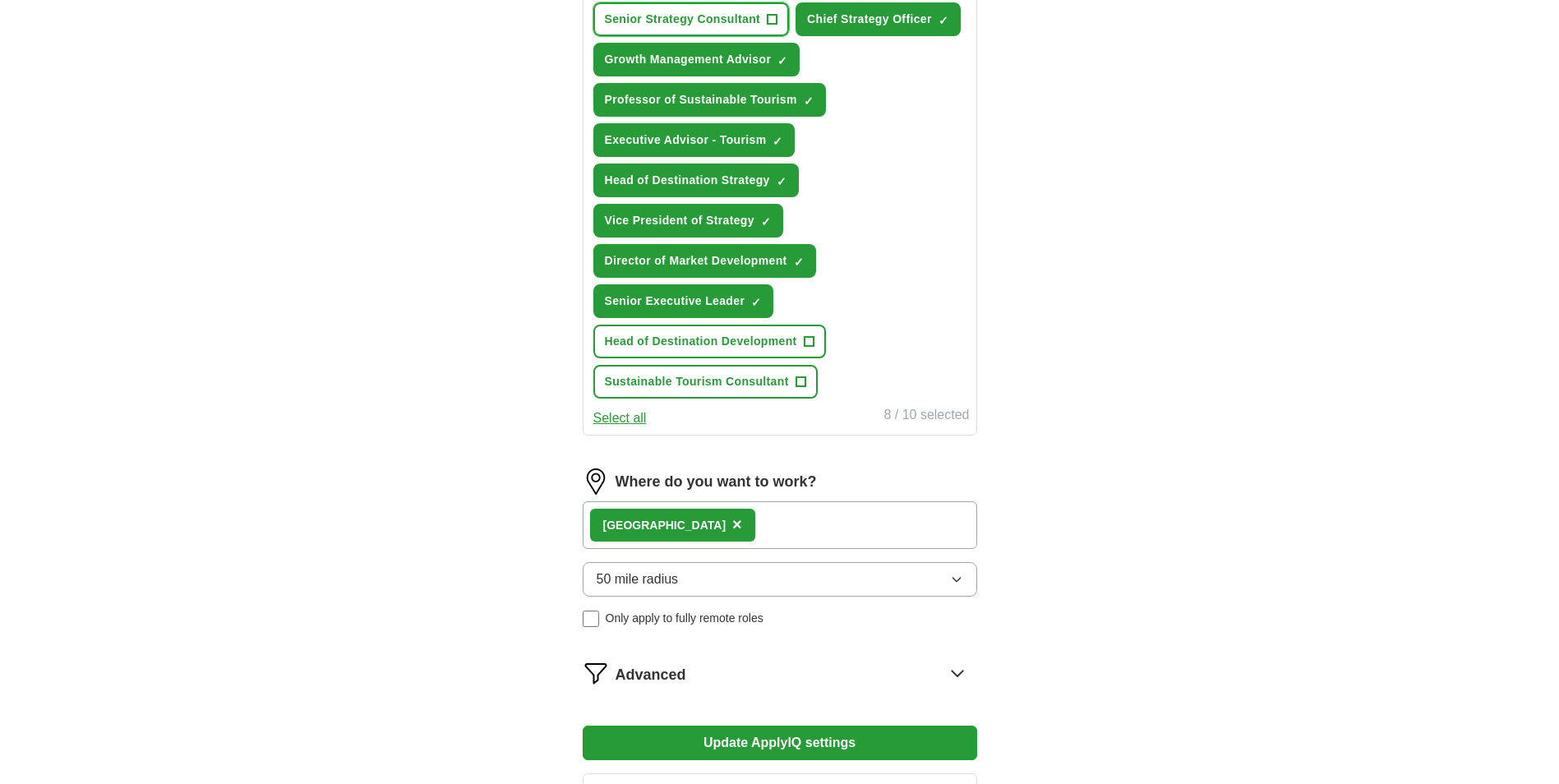
click at [773, 14] on span "+" at bounding box center [773, 20] width 10 height 14
click at [0, 0] on span "×" at bounding box center [0, 0] width 0 height 0
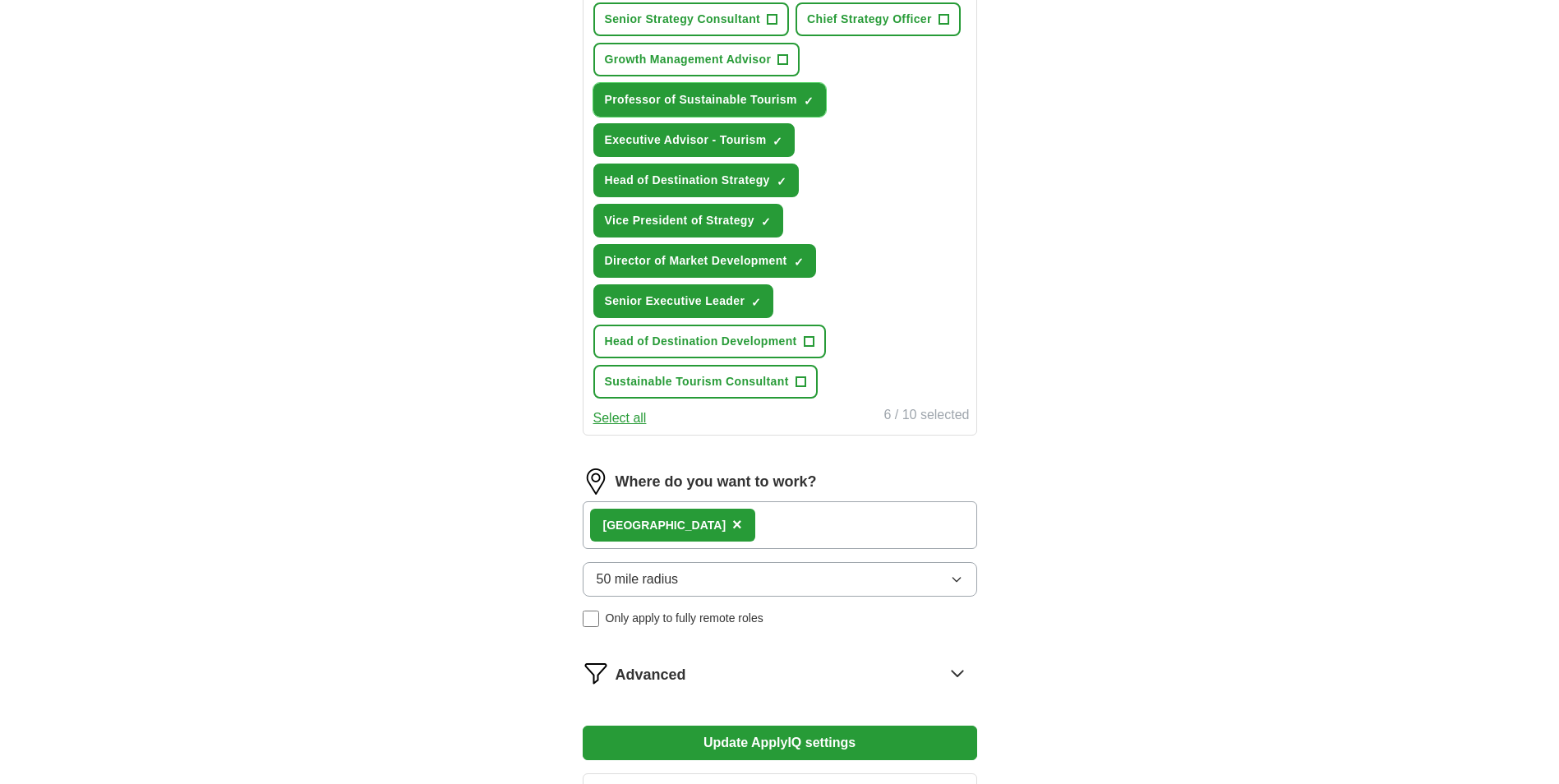
click at [0, 0] on span "×" at bounding box center [0, 0] width 0 height 0
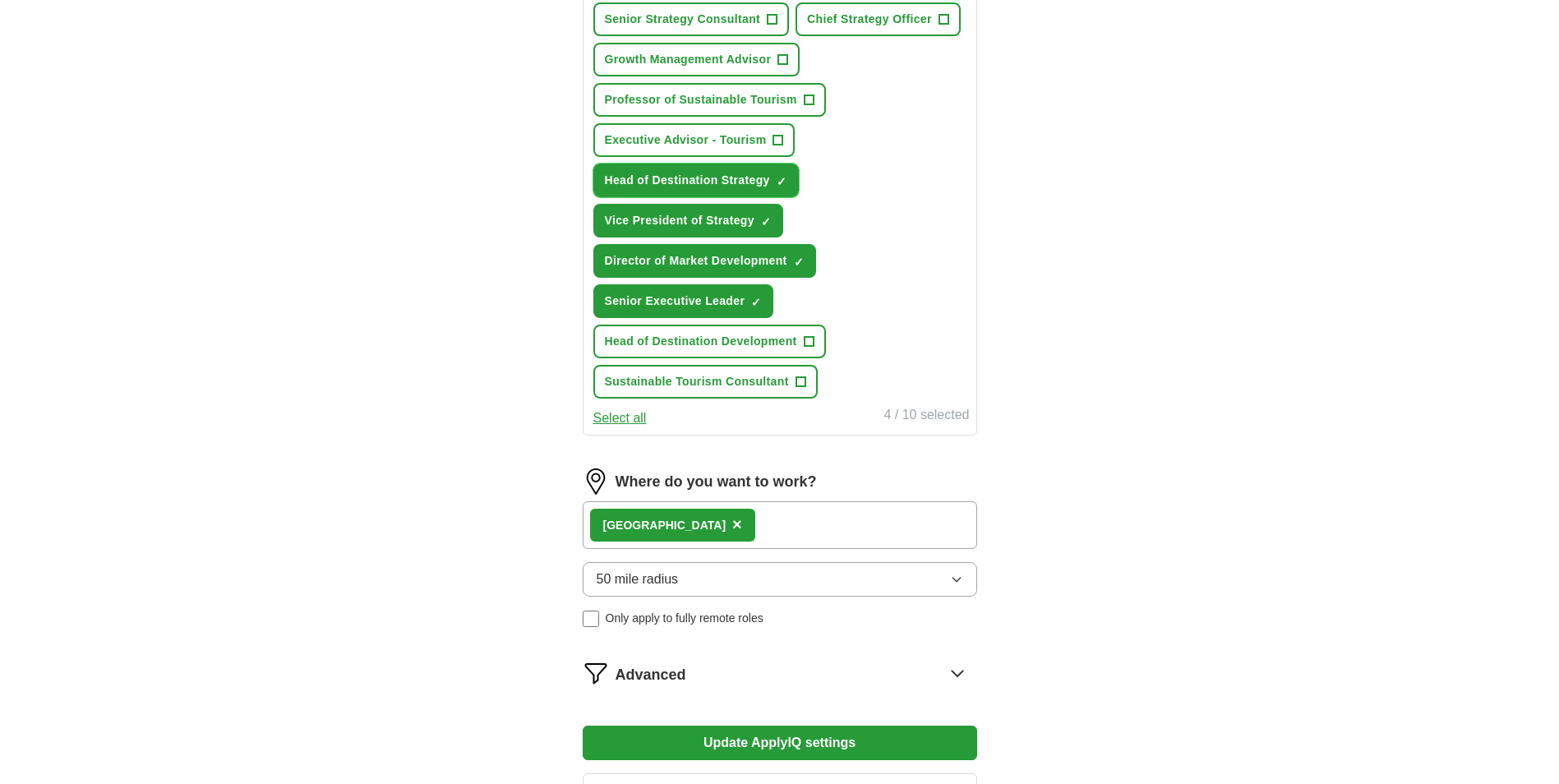
click at [0, 0] on span "×" at bounding box center [0, 0] width 0 height 0
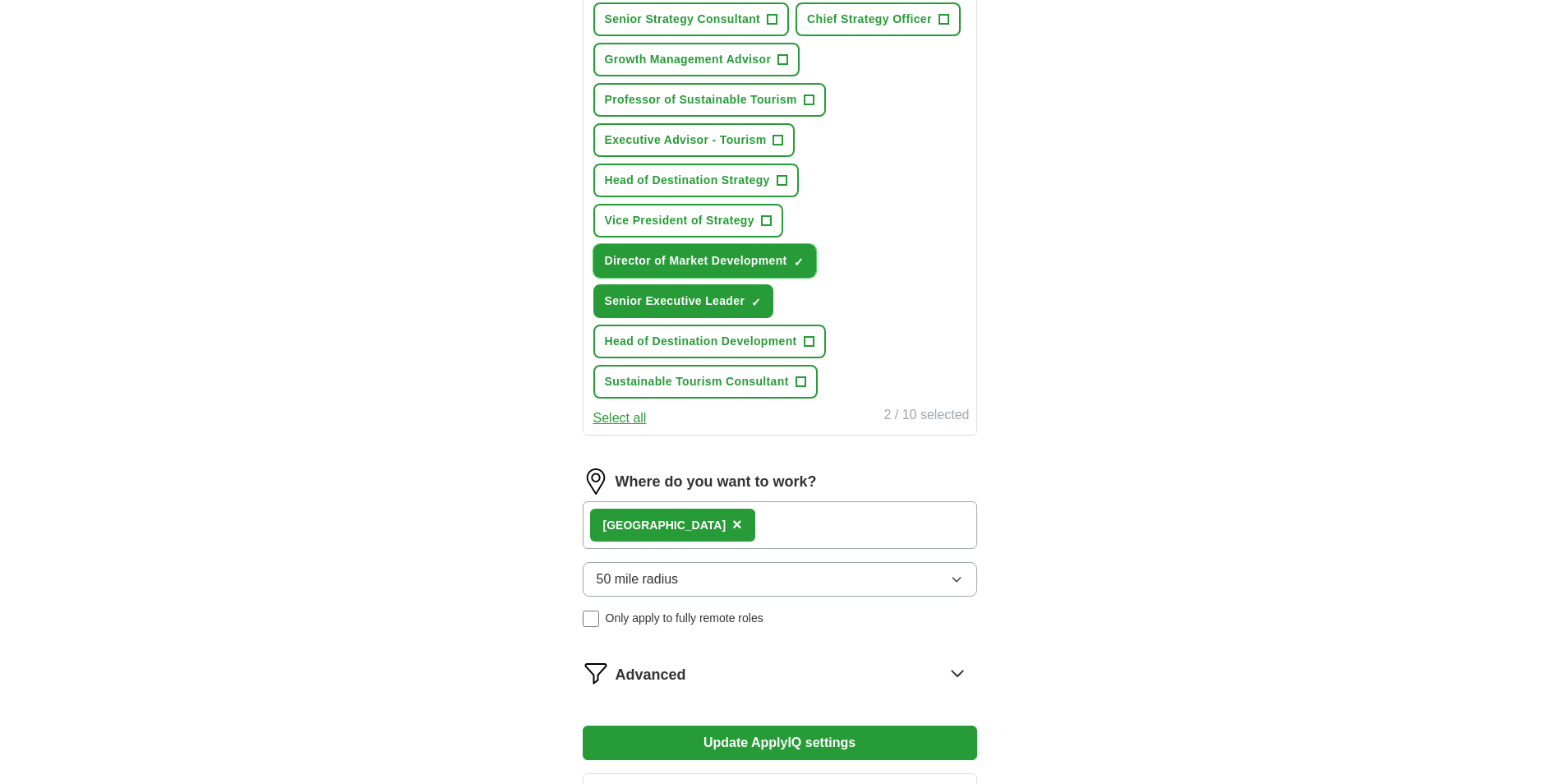
click at [0, 0] on span "×" at bounding box center [0, 0] width 0 height 0
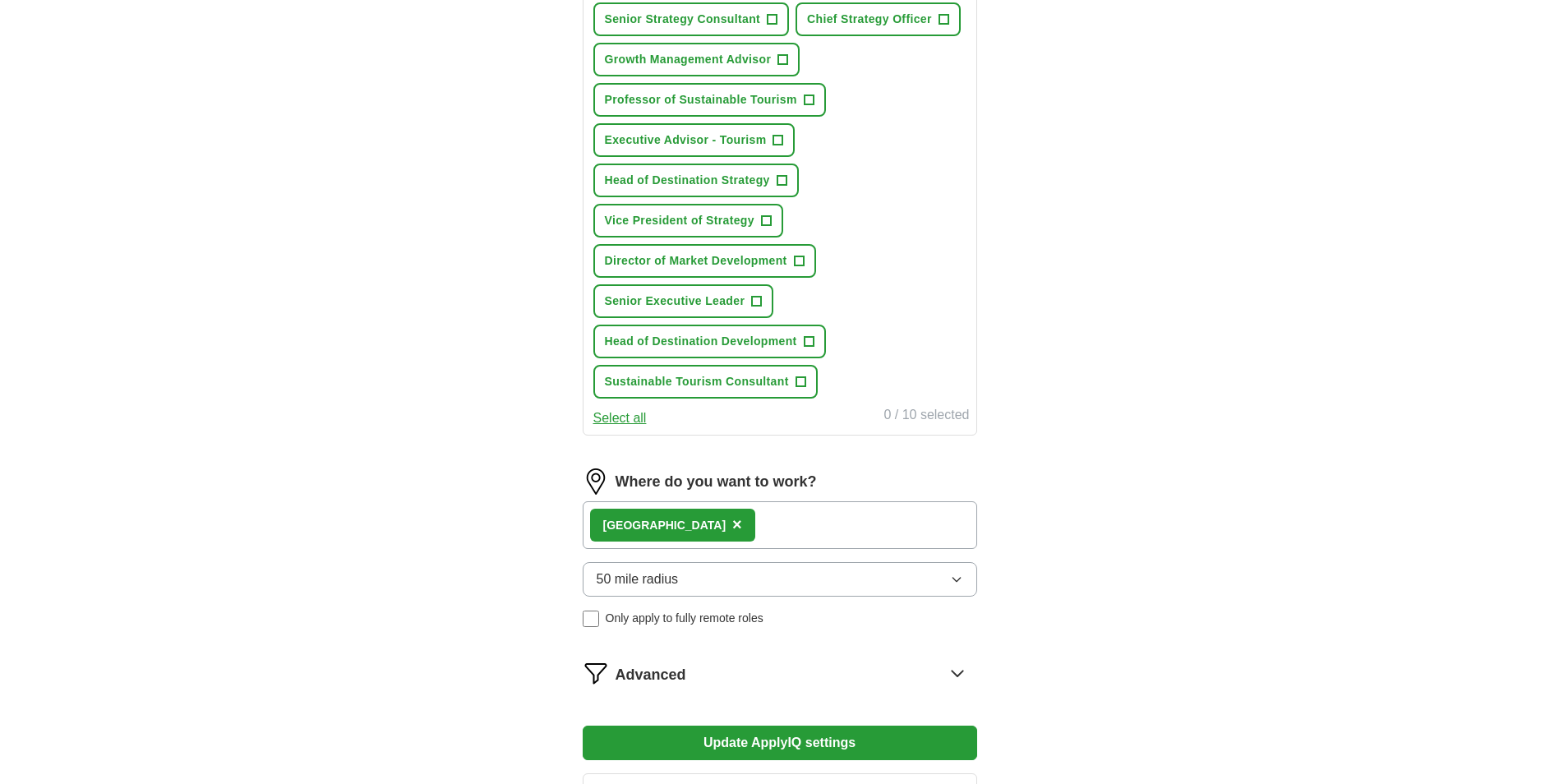
click at [1125, 409] on div "ApplyIQ Let ApplyIQ do the hard work of searching and applying for jobs. Just t…" at bounding box center [780, 114] width 1052 height 1443
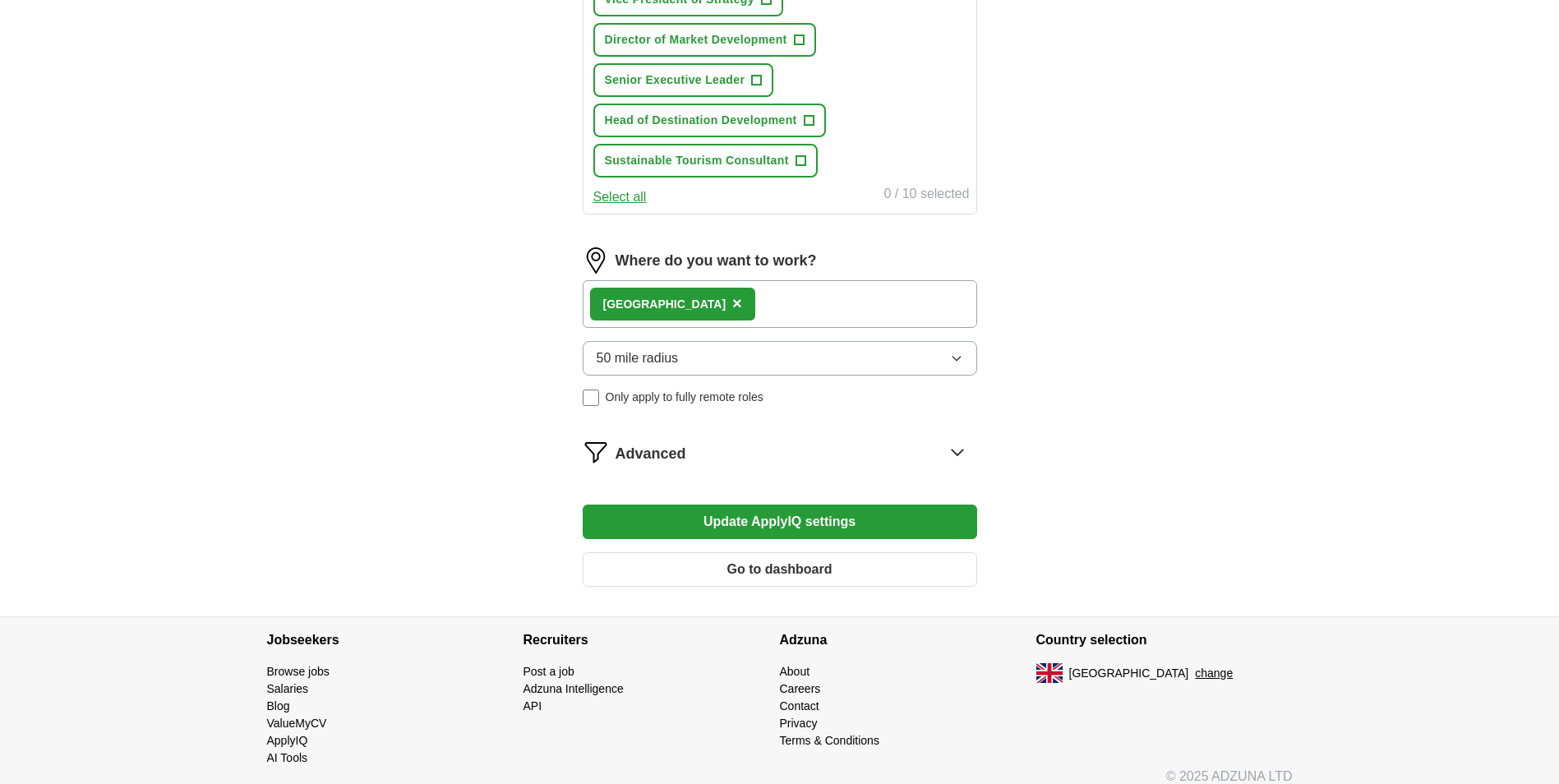
scroll to position [894, 0]
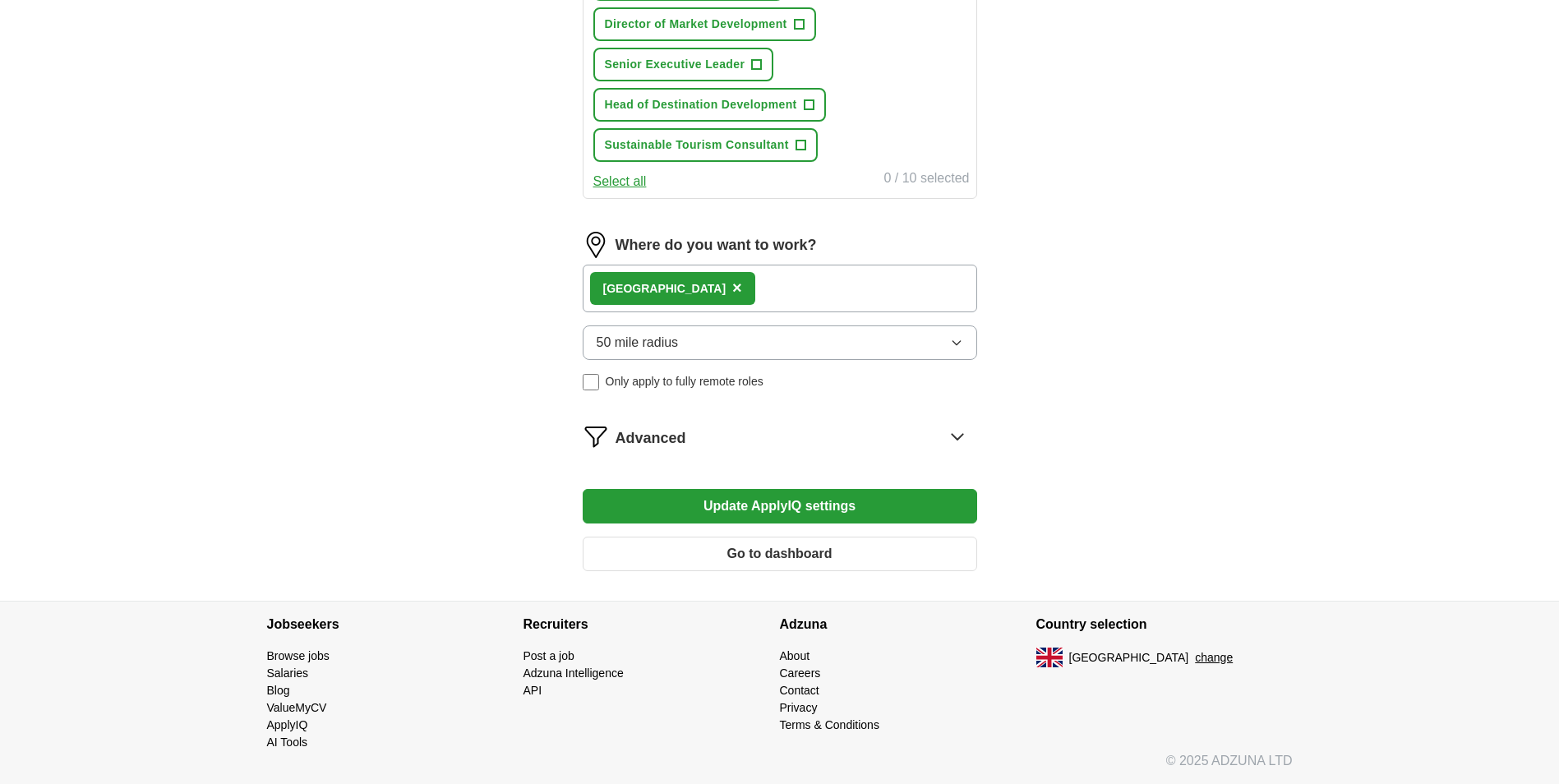
click at [891, 503] on button "Update ApplyIQ settings" at bounding box center [780, 506] width 394 height 35
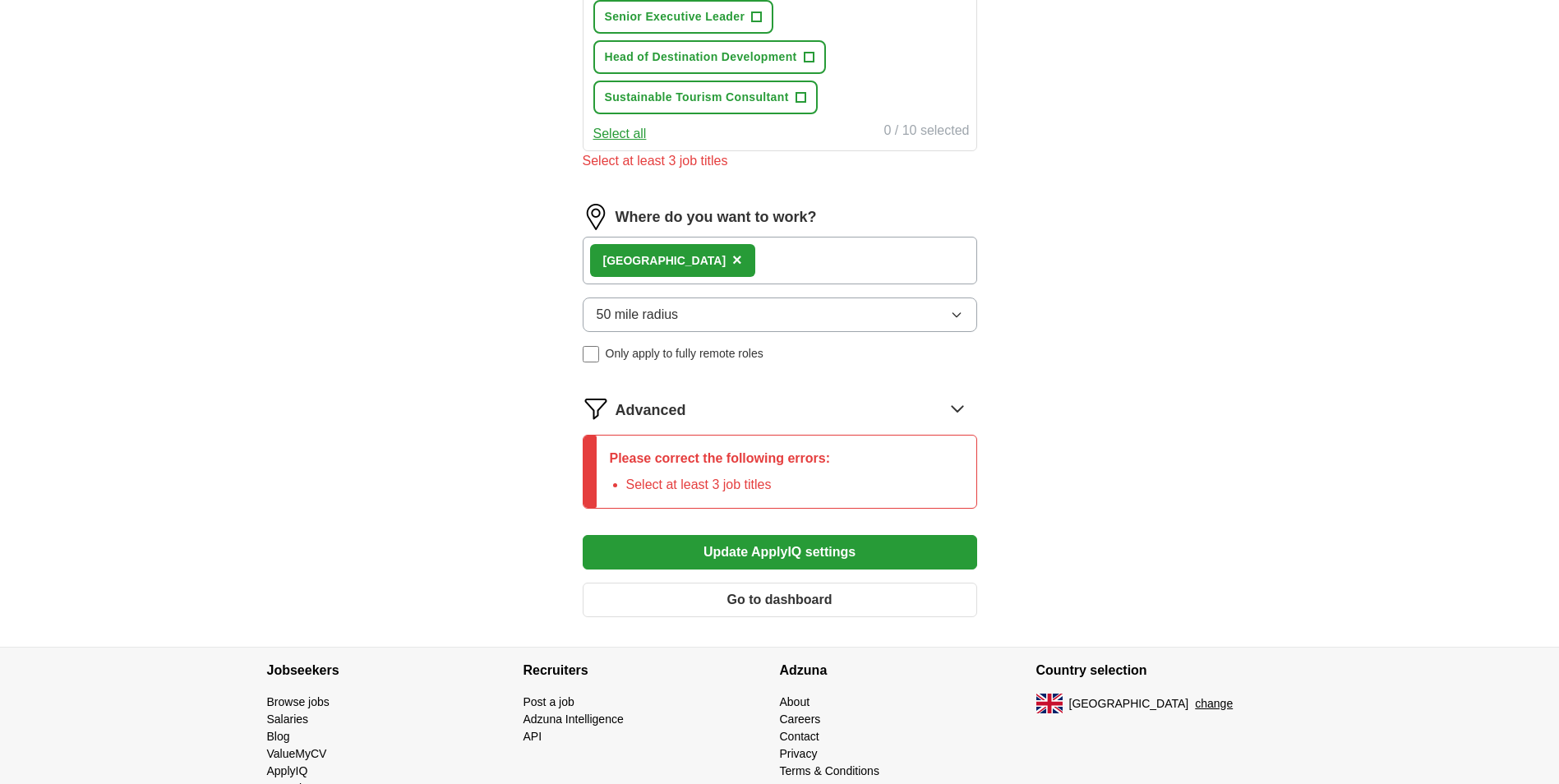
scroll to position [987, 0]
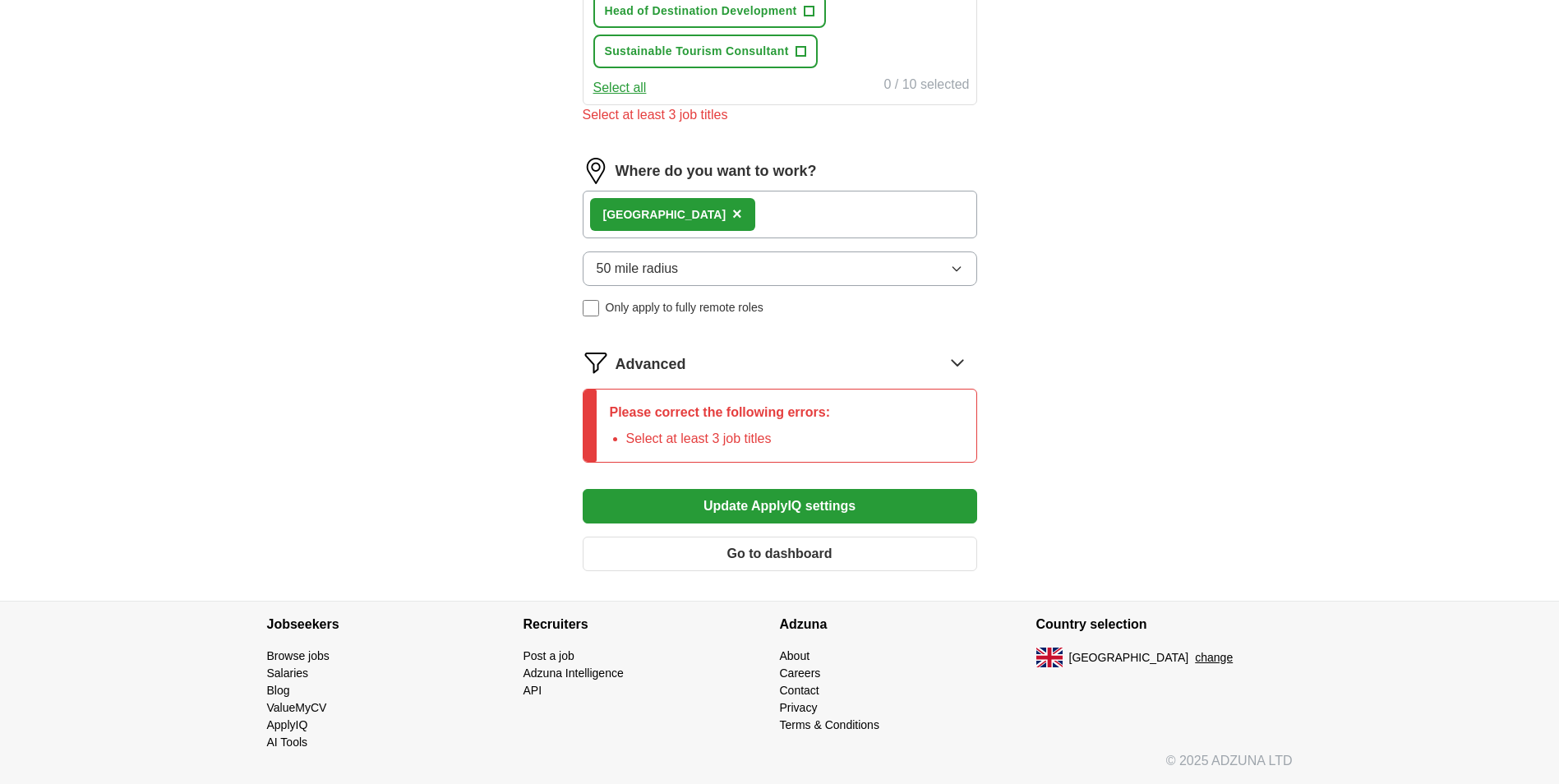
click at [816, 548] on button "Go to dashboard" at bounding box center [780, 553] width 394 height 35
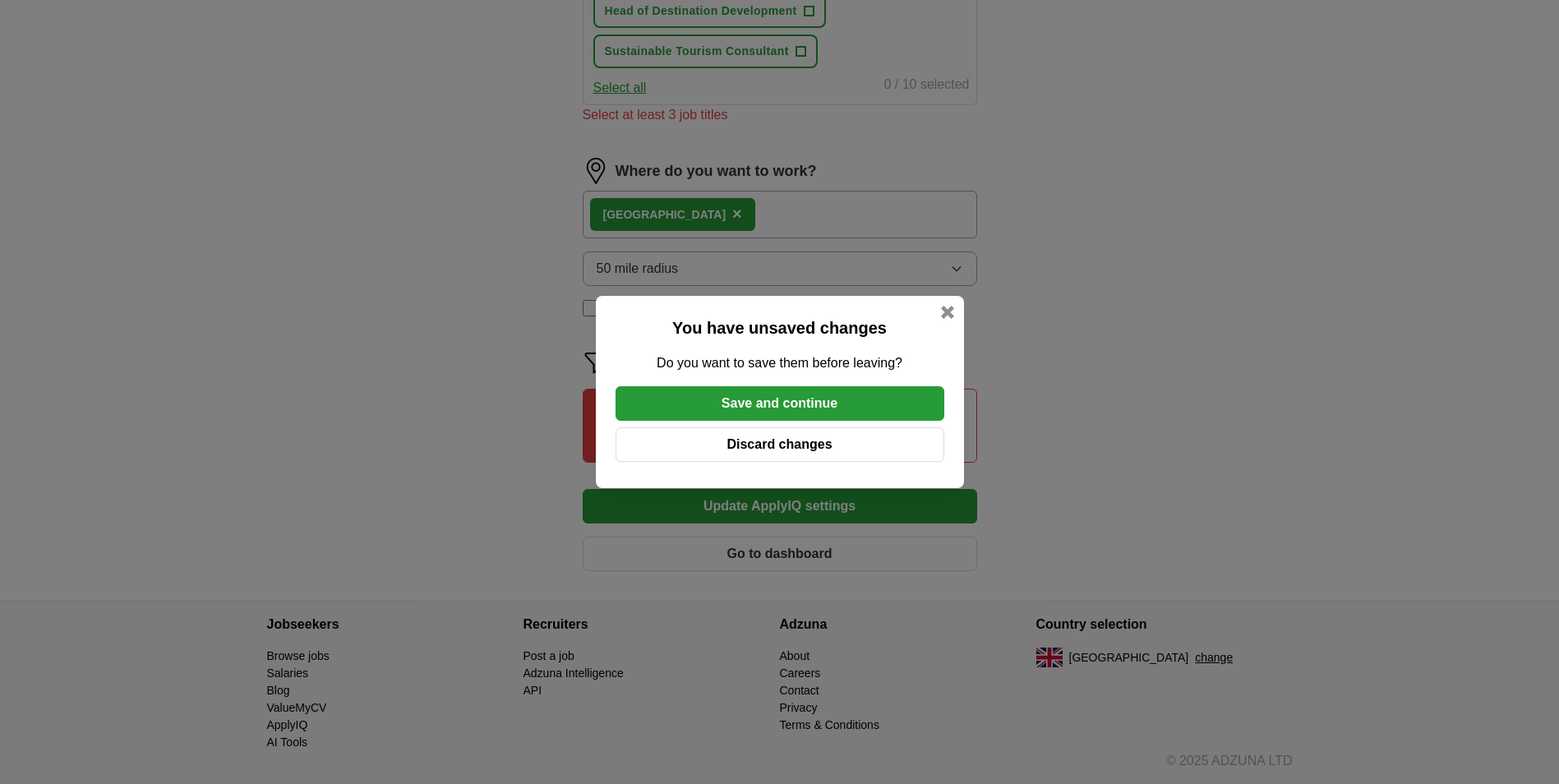
click at [873, 405] on button "Save and continue" at bounding box center [780, 404] width 328 height 35
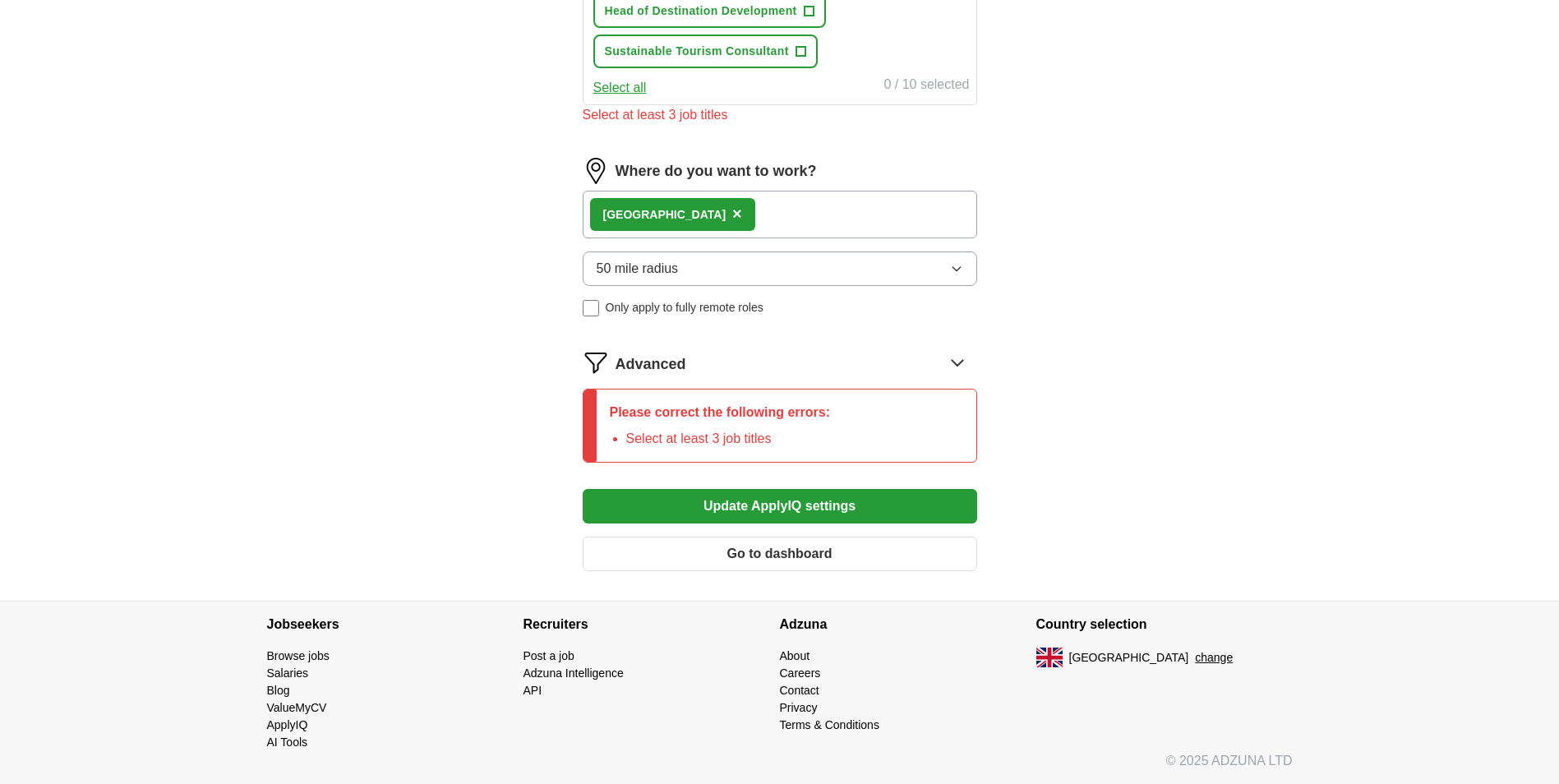
click at [866, 540] on button "Go to dashboard" at bounding box center [780, 553] width 394 height 35
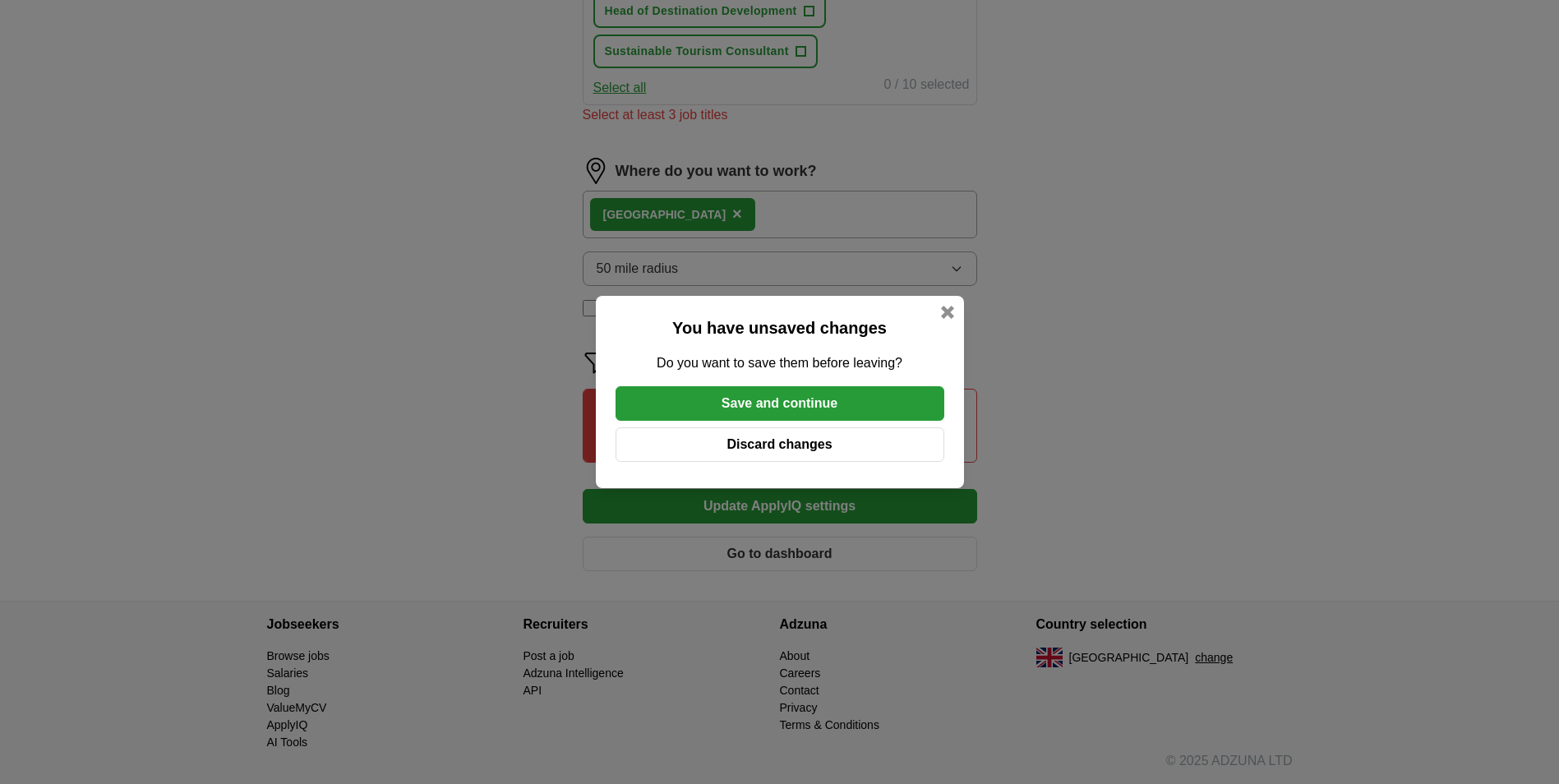
click at [835, 438] on button "Discard changes" at bounding box center [780, 444] width 328 height 35
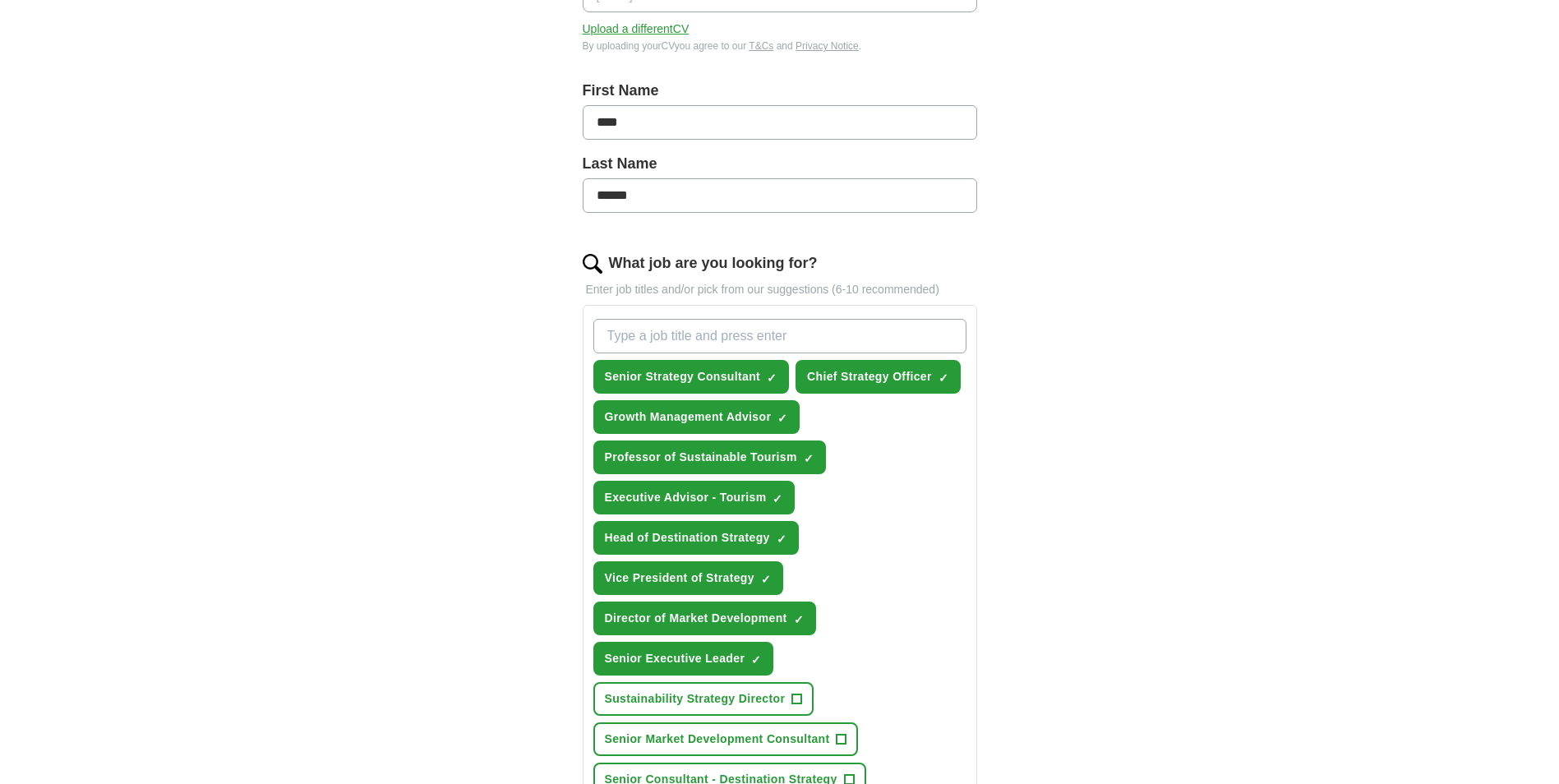
scroll to position [315, 0]
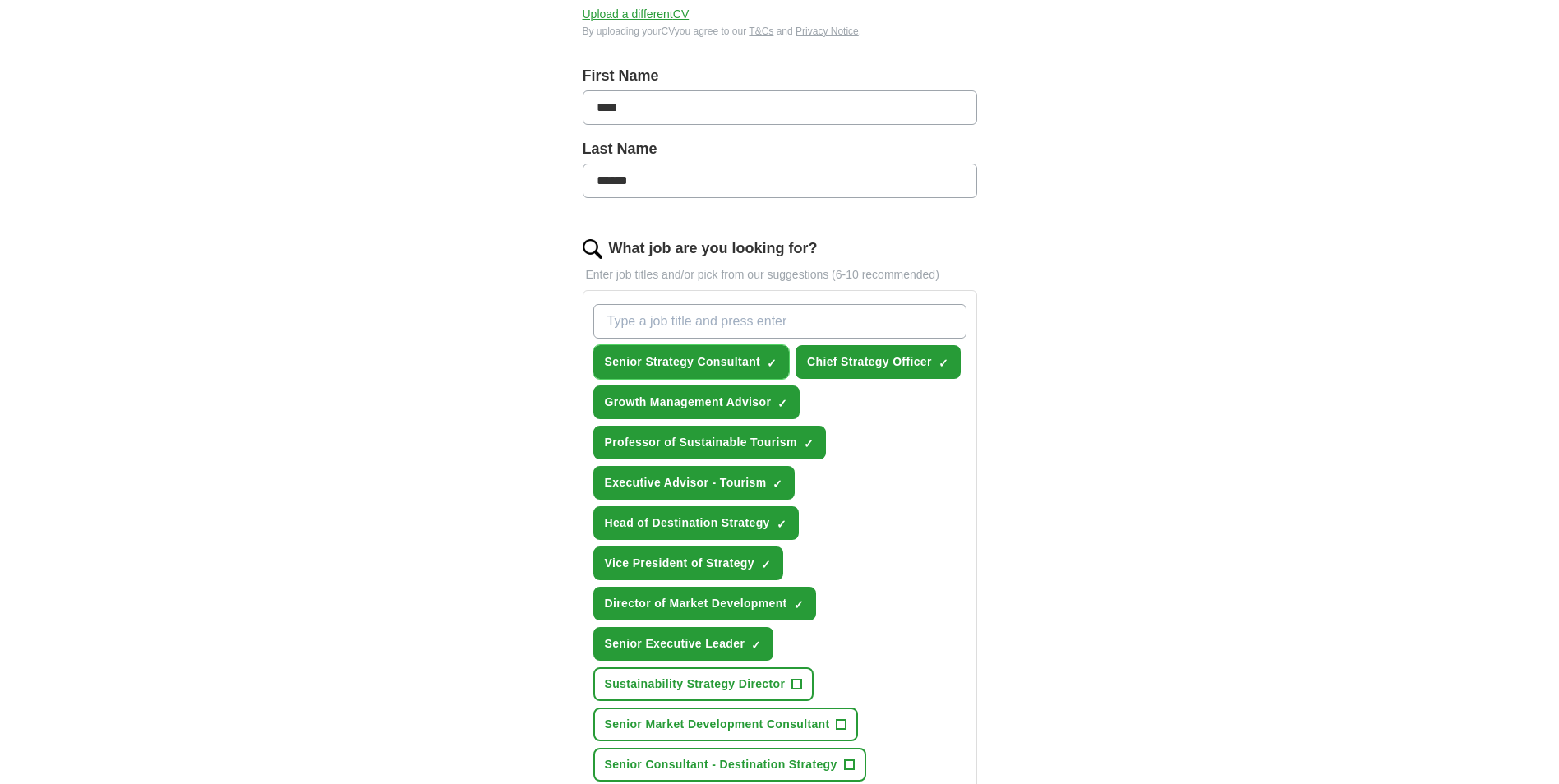
click at [778, 358] on span "✓ ×" at bounding box center [772, 362] width 11 height 10
click at [0, 0] on span "×" at bounding box center [0, 0] width 0 height 0
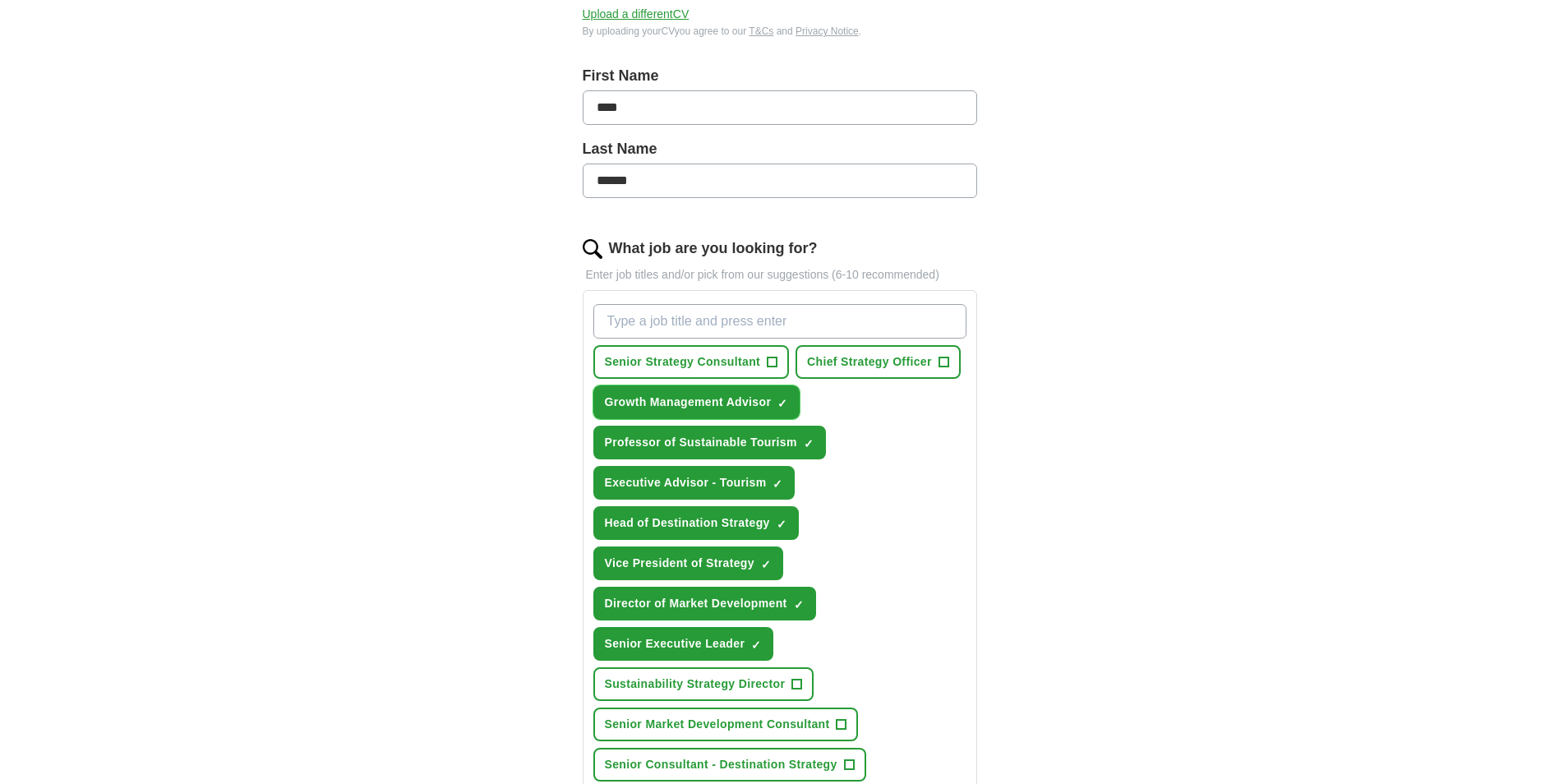
click at [0, 0] on span "×" at bounding box center [0, 0] width 0 height 0
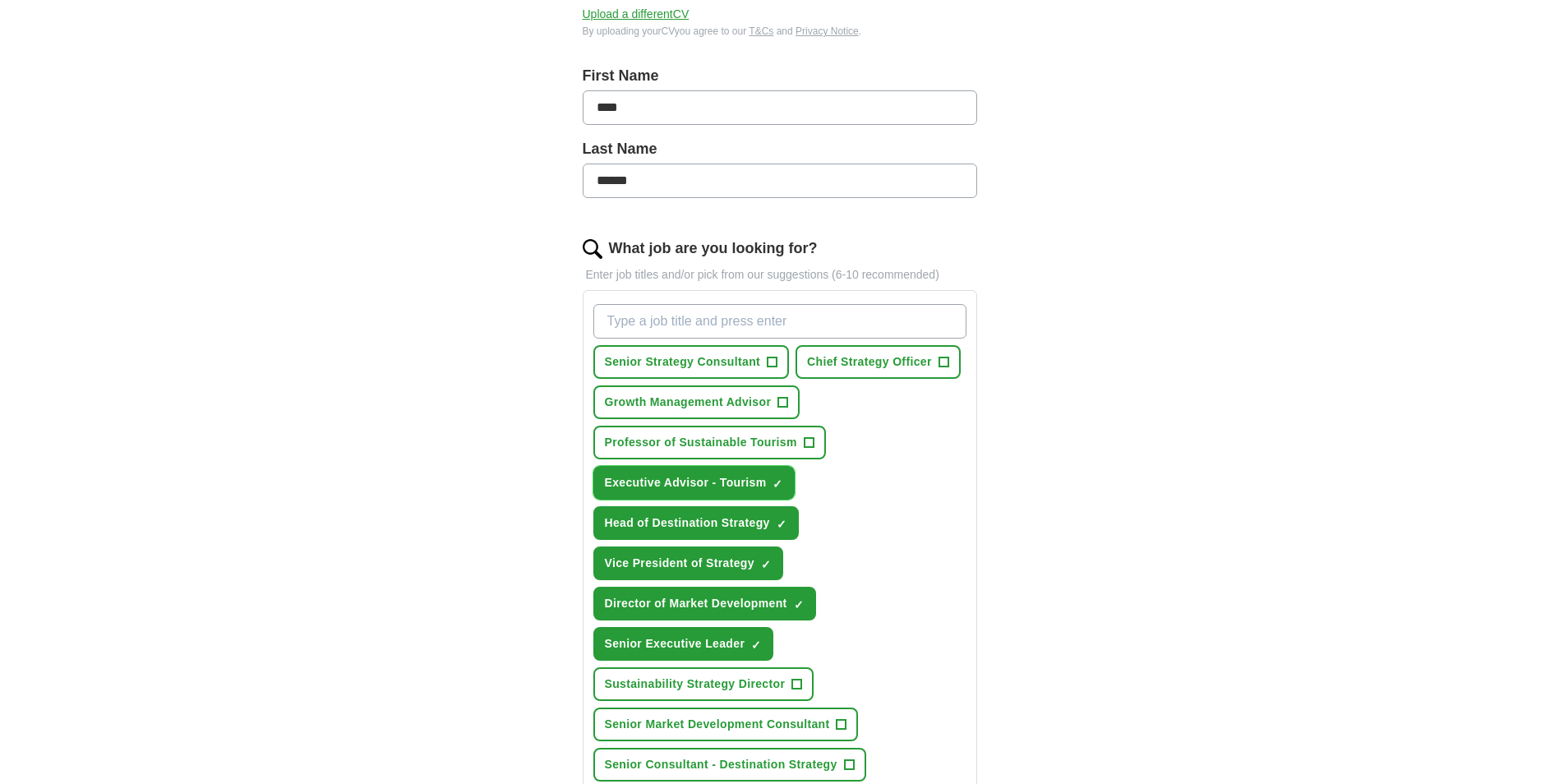
click at [0, 0] on span "×" at bounding box center [0, 0] width 0 height 0
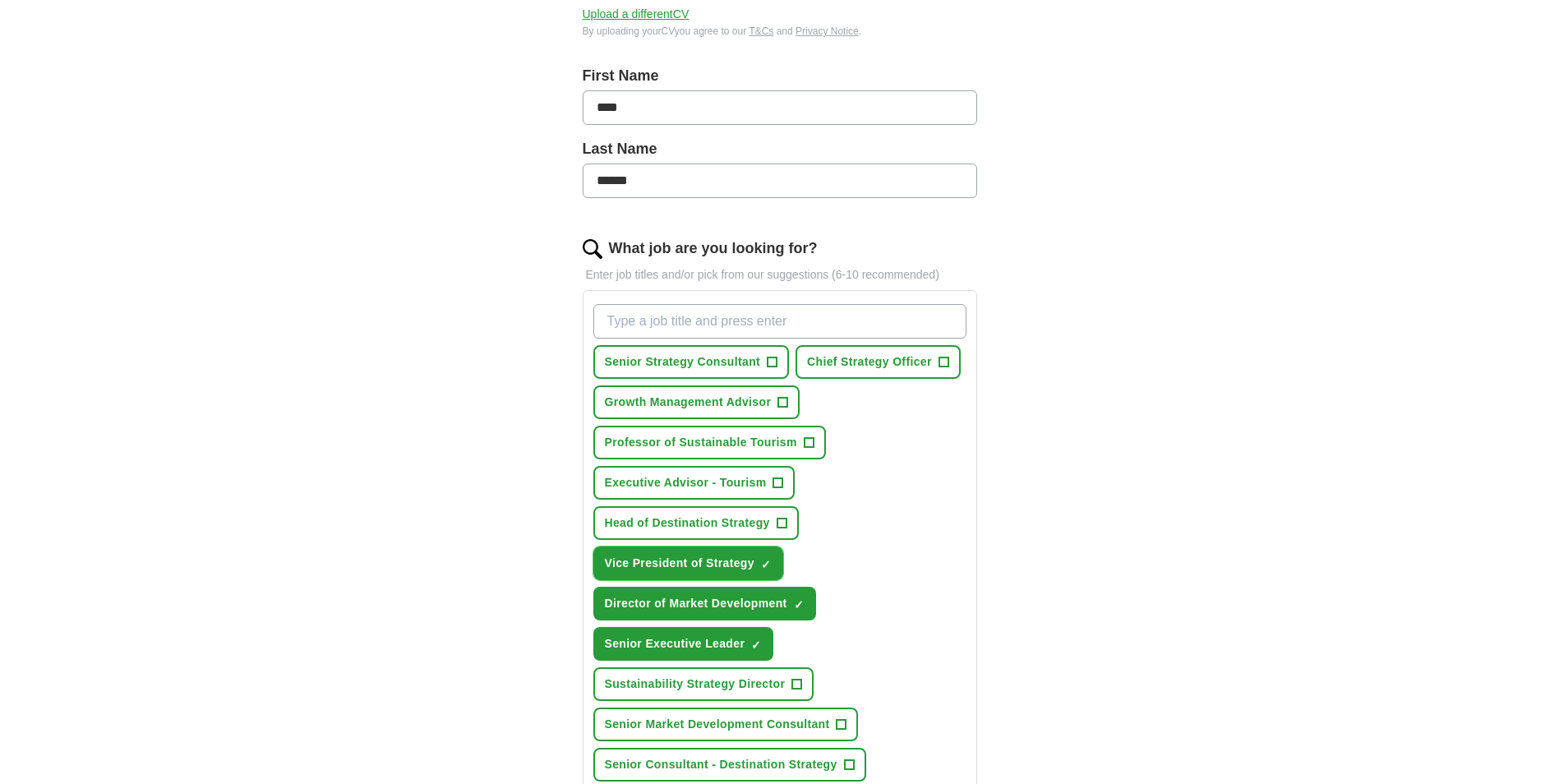
click at [0, 0] on span "×" at bounding box center [0, 0] width 0 height 0
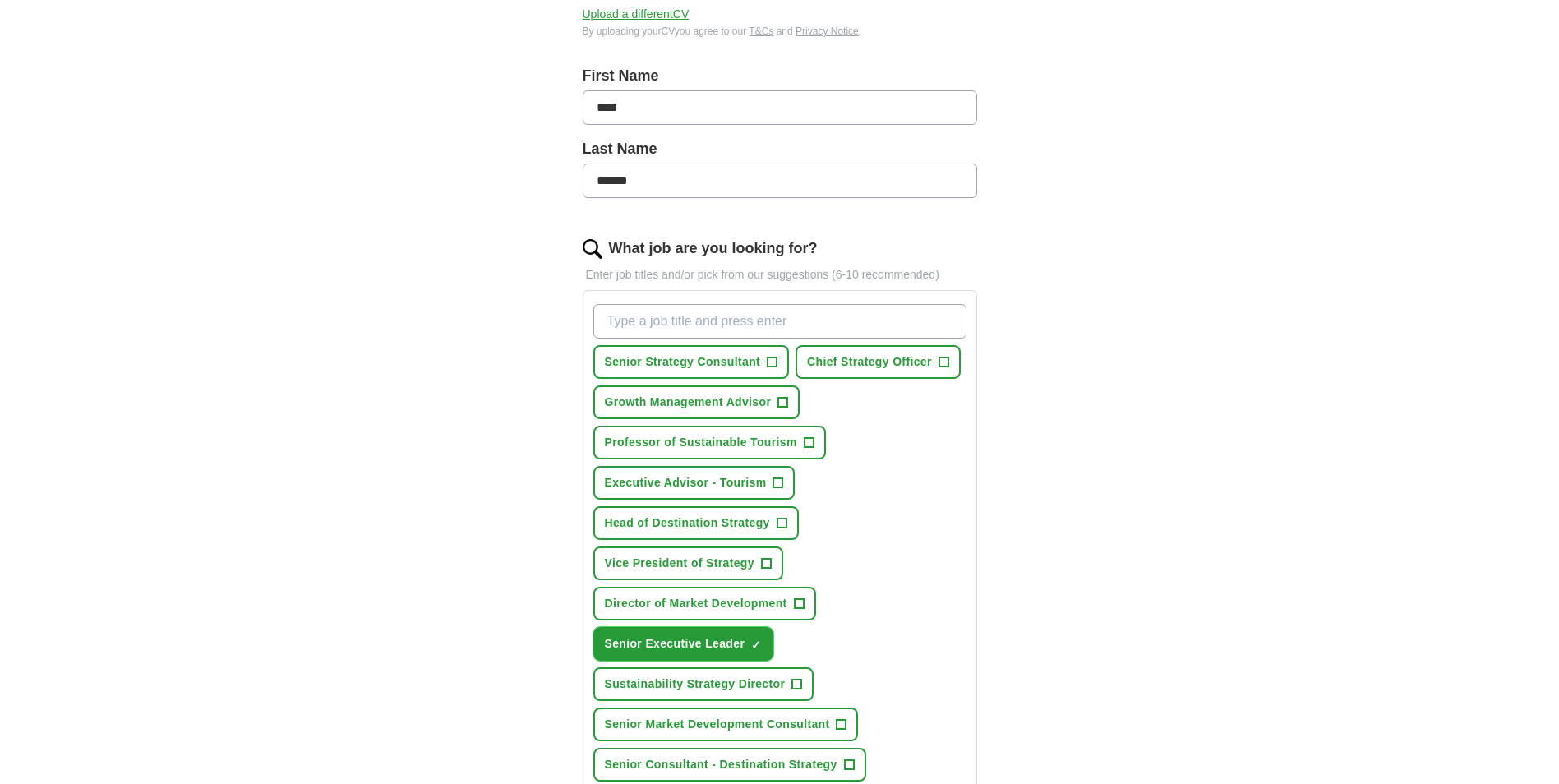
click at [0, 0] on span "×" at bounding box center [0, 0] width 0 height 0
click at [1158, 626] on div "ApplyIQ Let ApplyIQ do the hard work of searching and applying for jobs. Just t…" at bounding box center [780, 477] width 1052 height 1484
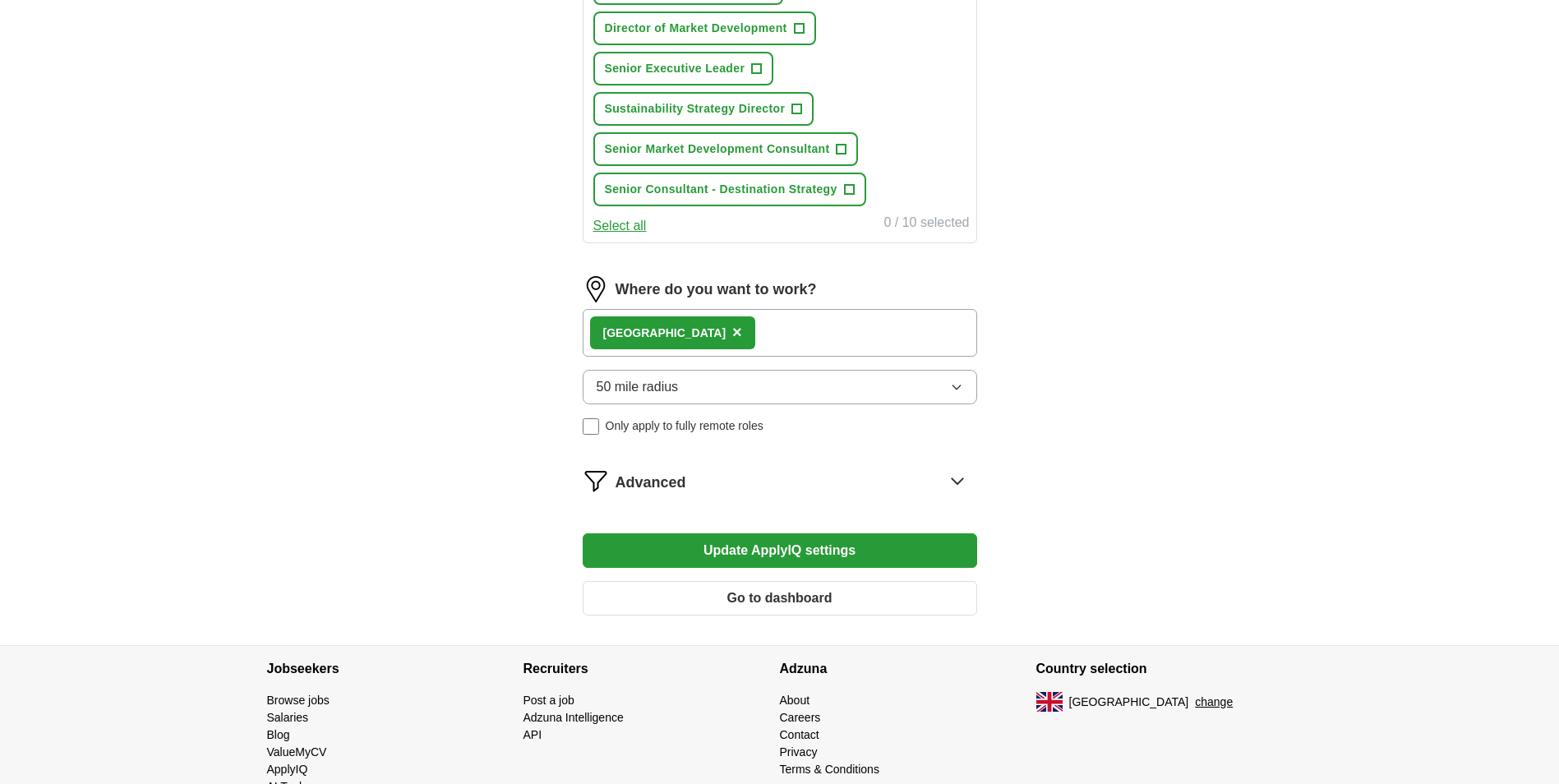
scroll to position [934, 0]
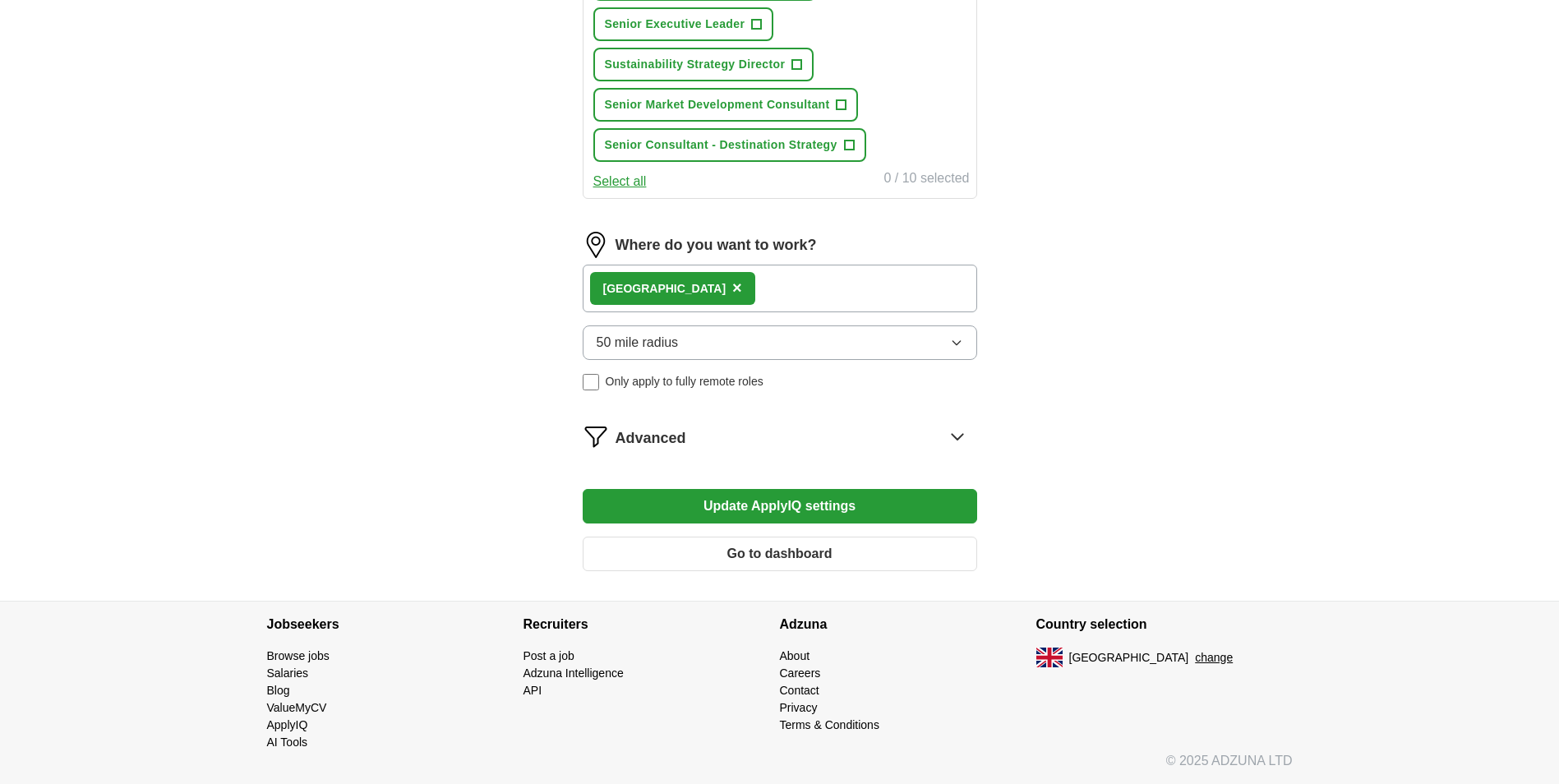
click at [834, 505] on button "Update ApplyIQ settings" at bounding box center [780, 506] width 394 height 35
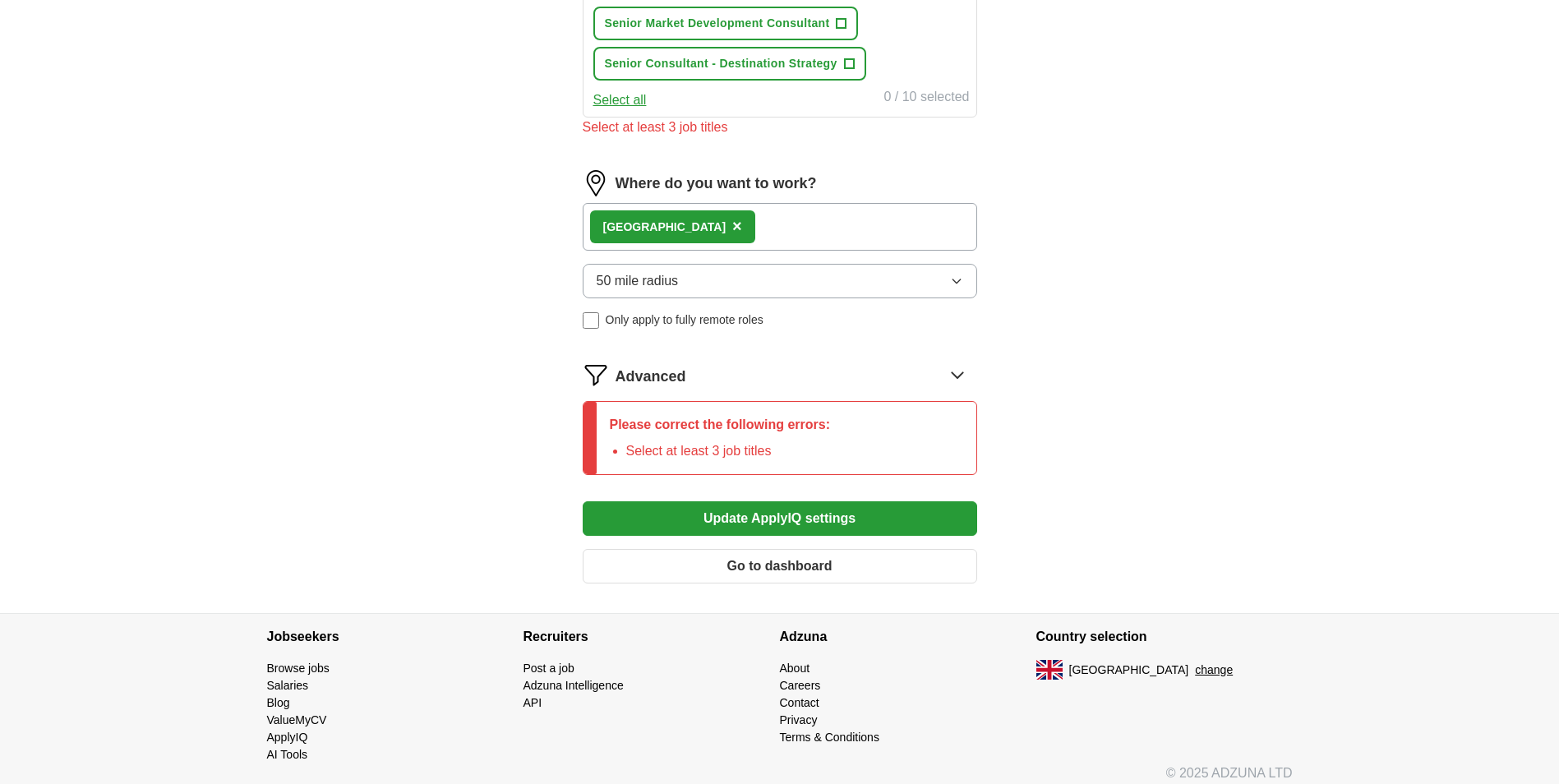
scroll to position [1016, 0]
click at [834, 574] on button "Go to dashboard" at bounding box center [780, 565] width 394 height 35
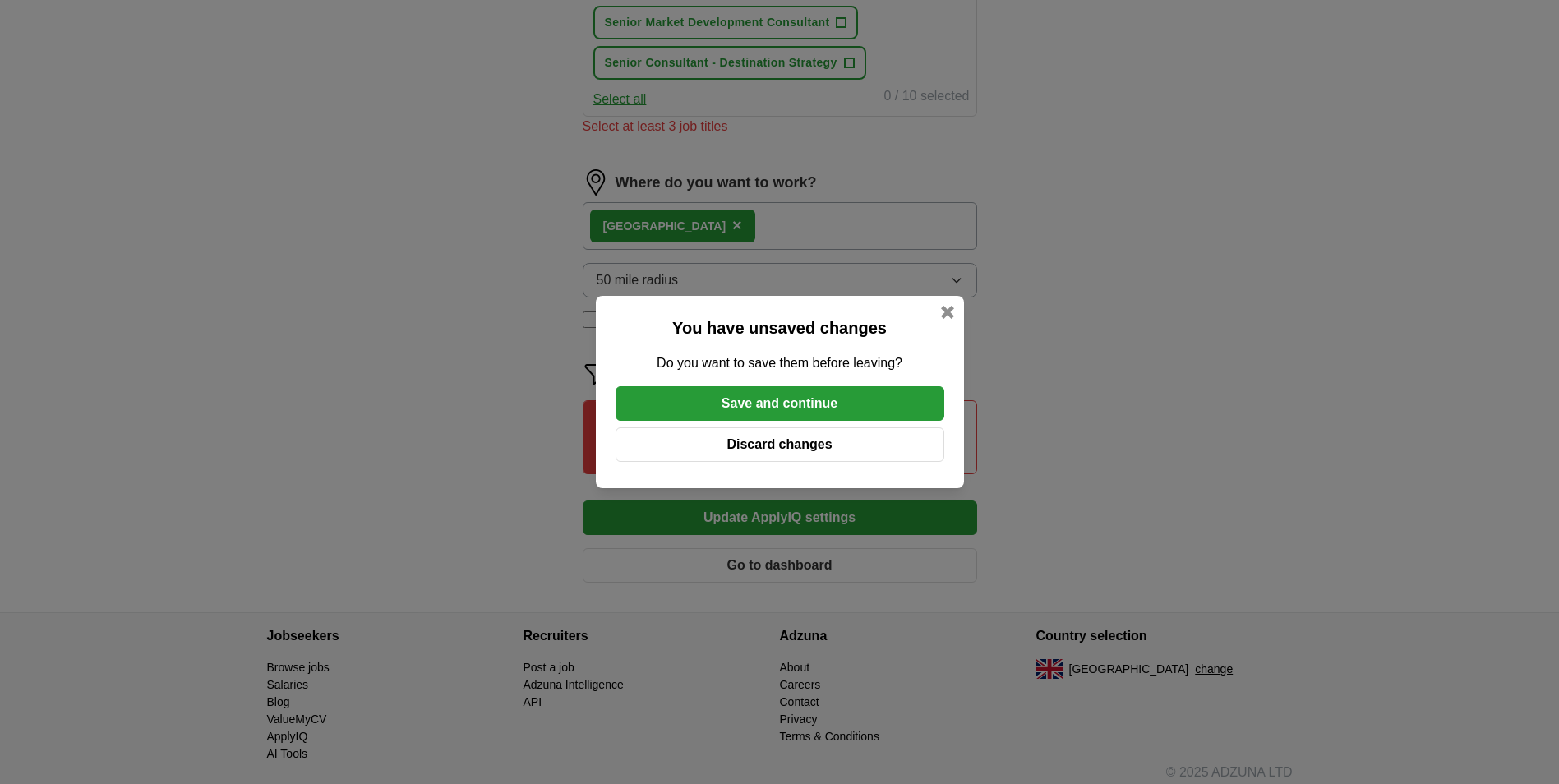
click at [821, 400] on button "Save and continue" at bounding box center [780, 404] width 328 height 35
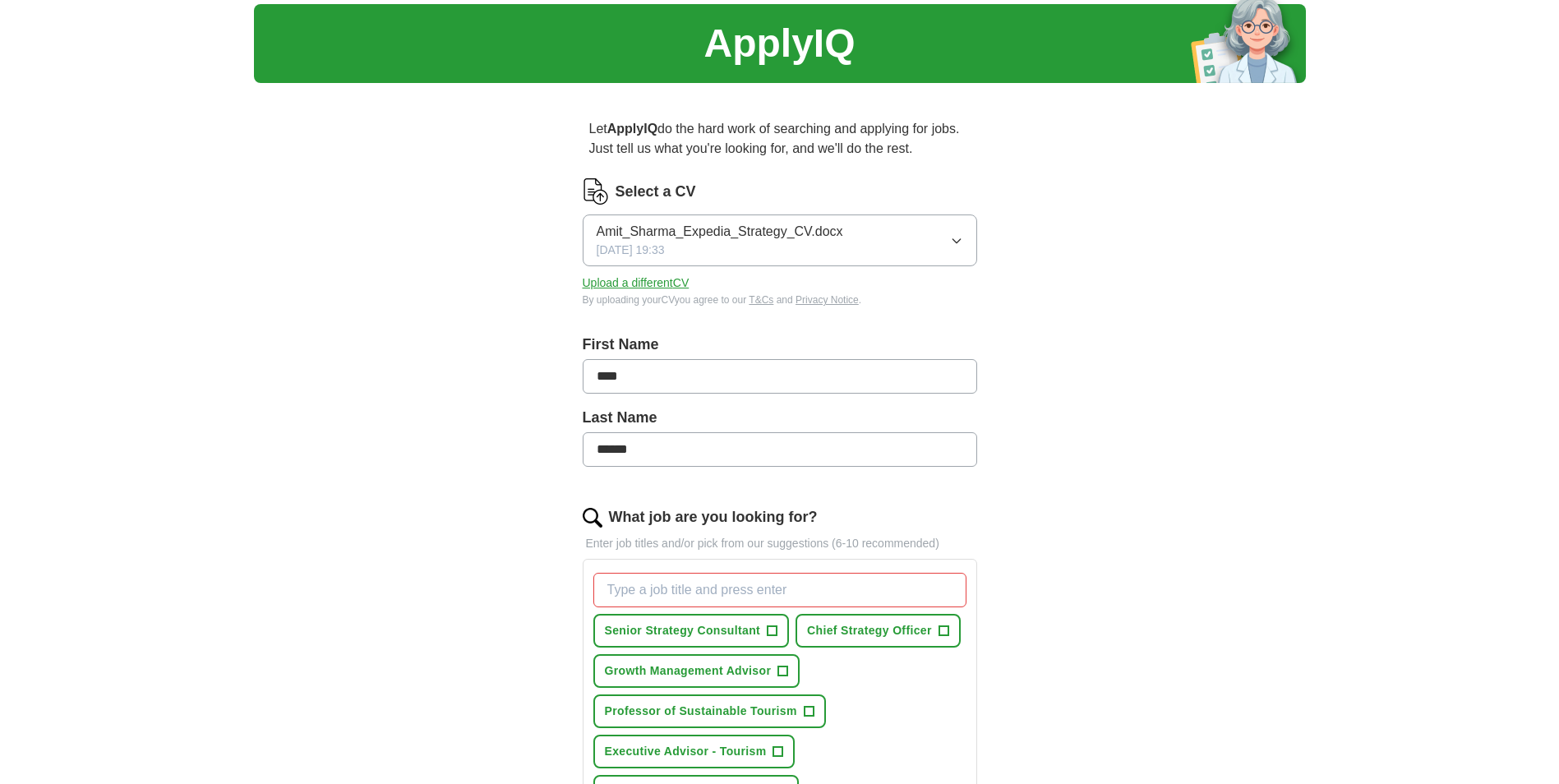
scroll to position [0, 0]
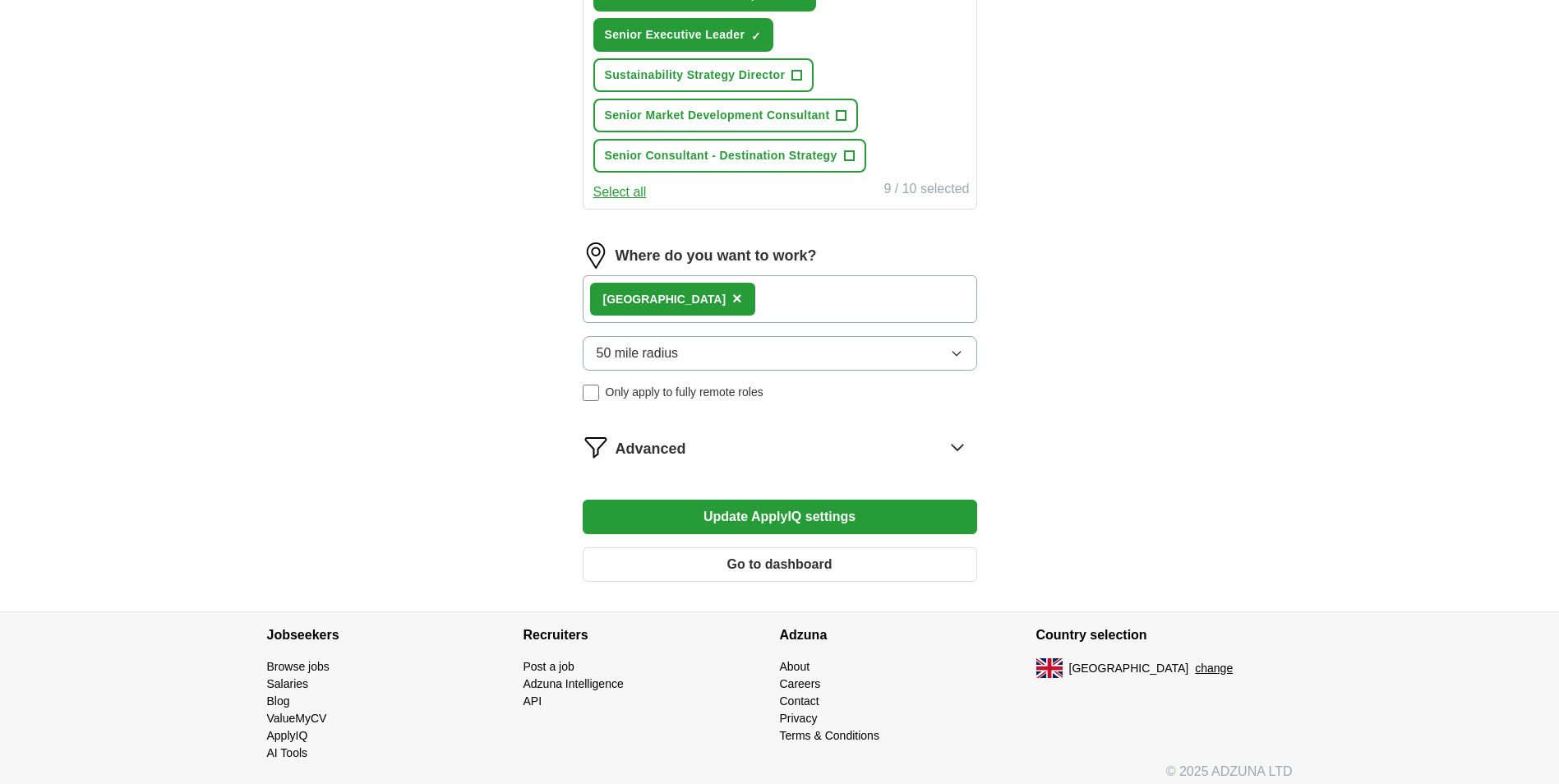
scroll to position [934, 0]
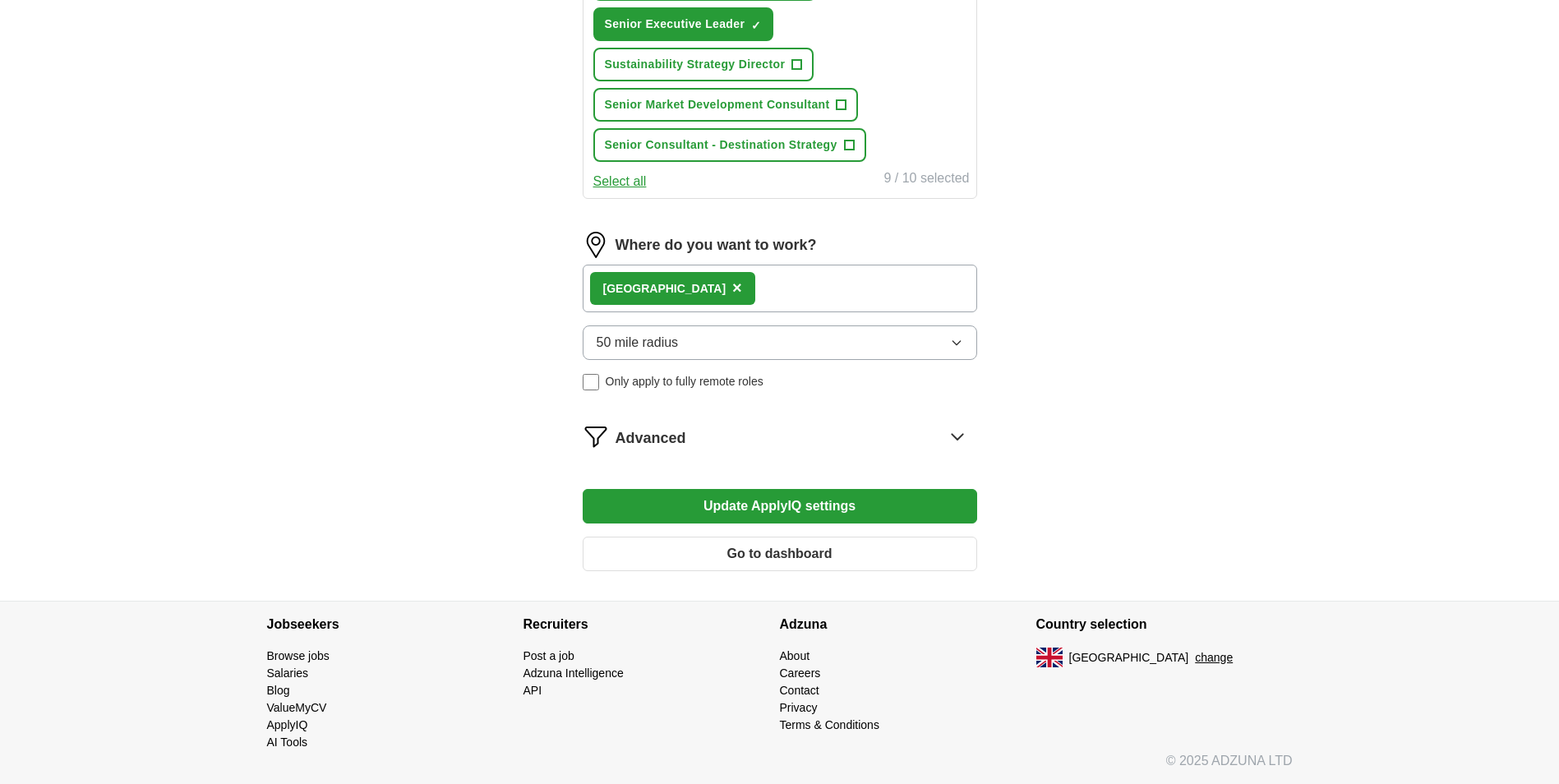
click at [801, 554] on button "Go to dashboard" at bounding box center [780, 553] width 394 height 35
